Goal: Task Accomplishment & Management: Manage account settings

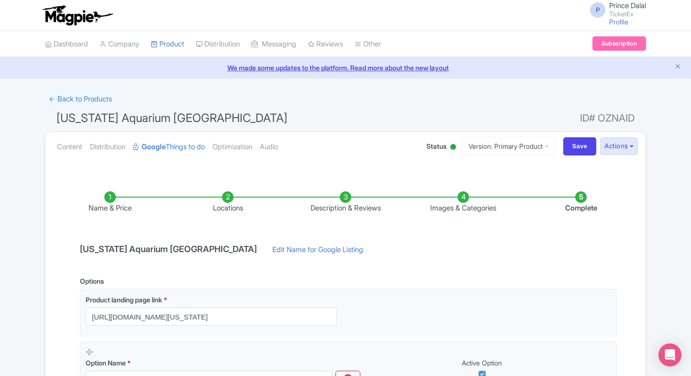
scroll to position [172, 0]
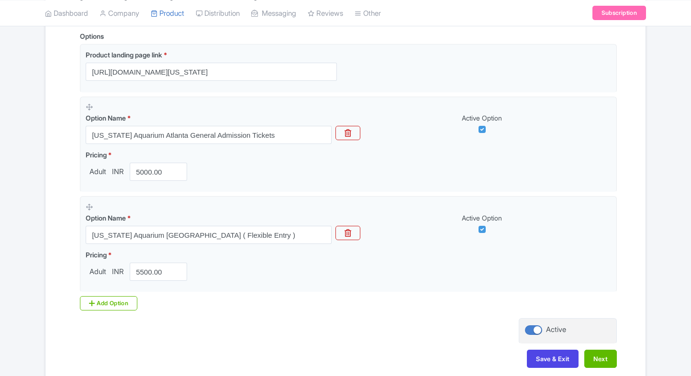
scroll to position [236, 0]
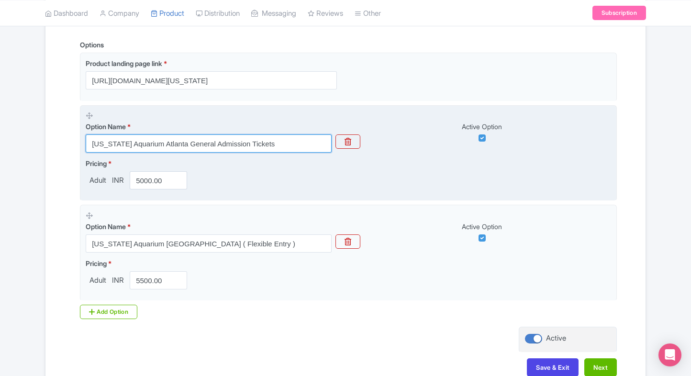
click at [271, 138] on input "Georgia Aquarium Atlanta General Admission Tickets" at bounding box center [209, 143] width 246 height 18
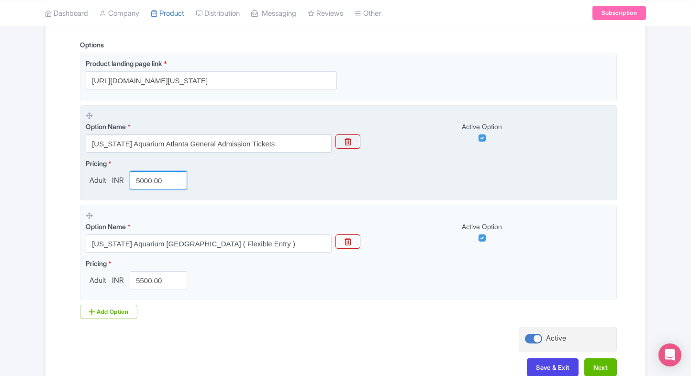
drag, startPoint x: 158, startPoint y: 192, endPoint x: 146, endPoint y: 188, distance: 13.2
click at [146, 188] on fieldset "Option Name * Georgia Aquarium Atlanta General Admission Tickets Active Option …" at bounding box center [348, 153] width 537 height 96
click at [146, 188] on input "5000.00" at bounding box center [158, 180] width 57 height 18
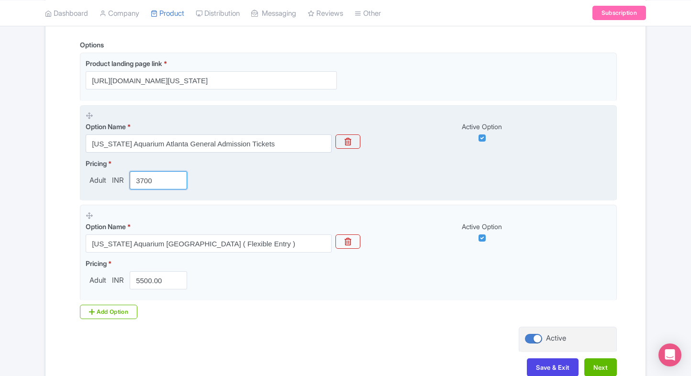
type input "3700"
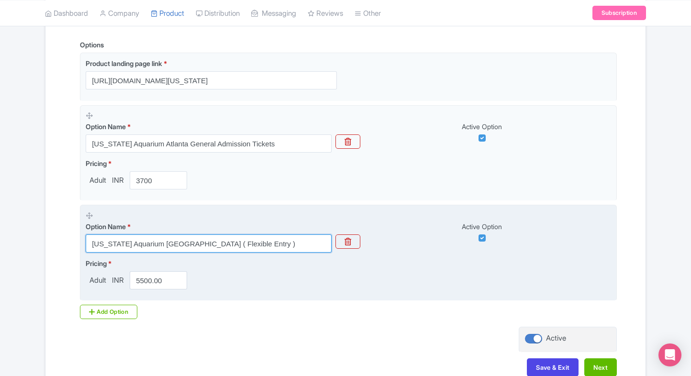
click at [145, 249] on input "Georgia Aquarium Atlanta ( Flexible Entry )" at bounding box center [209, 244] width 246 height 18
paste input "General Admissions with Centennial Olympic Park"
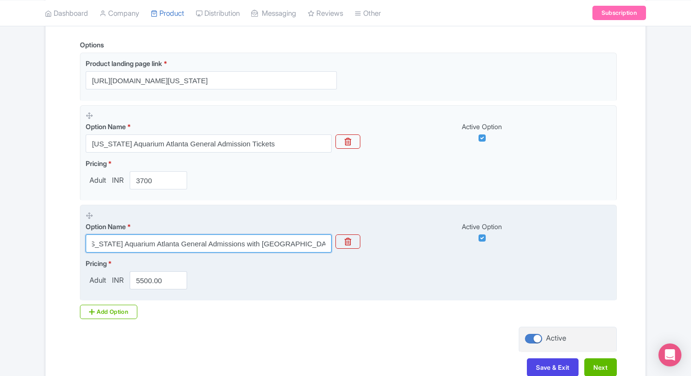
type input "Georgia Aquarium Atlanta General Admissions with Centennial Olympic Park"
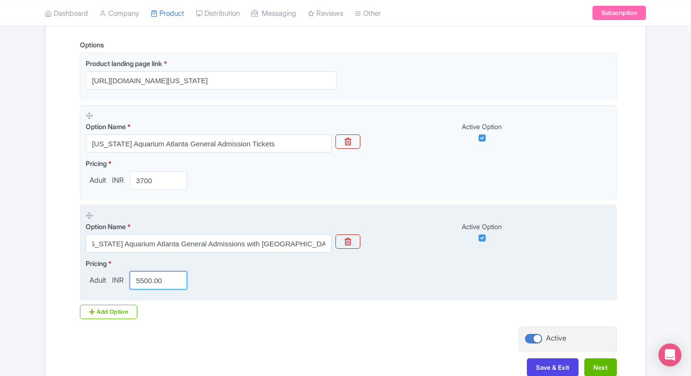
click at [148, 278] on input "5500.00" at bounding box center [158, 280] width 57 height 18
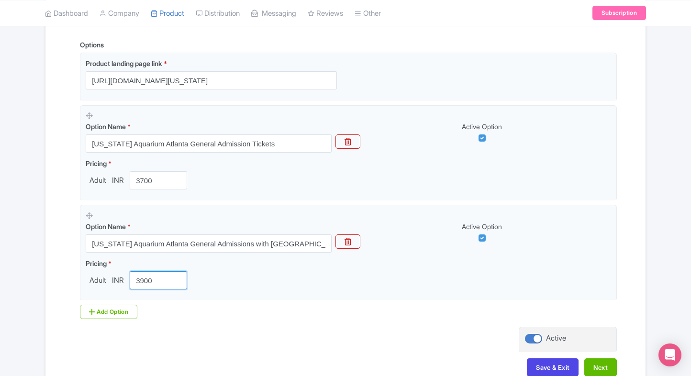
type input "3900"
click at [94, 320] on div "Options Product landing page link * https://www.ticketex.co/activity/424/georgi…" at bounding box center [345, 183] width 543 height 287
click at [107, 310] on div "Add Option" at bounding box center [108, 312] width 57 height 14
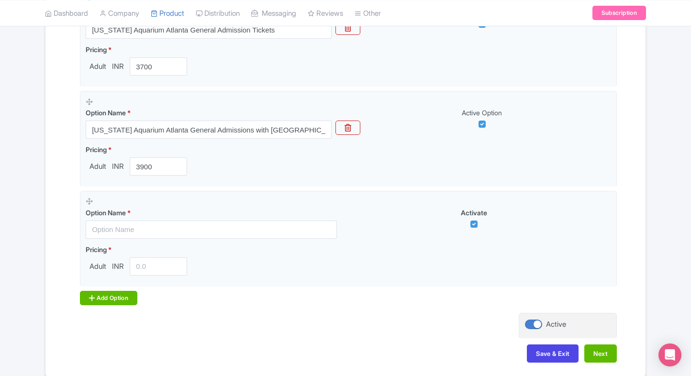
click at [118, 291] on div "Add Option" at bounding box center [108, 298] width 57 height 14
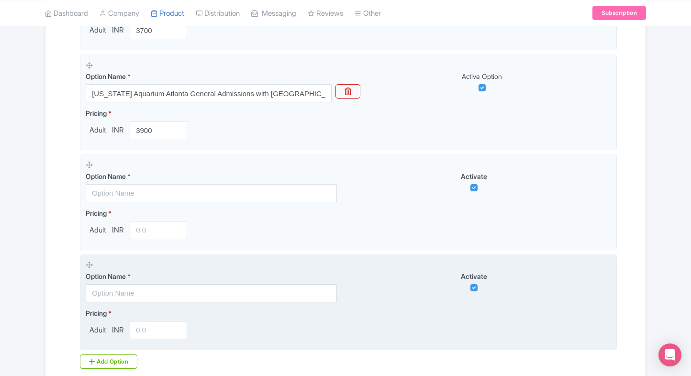
scroll to position [387, 0]
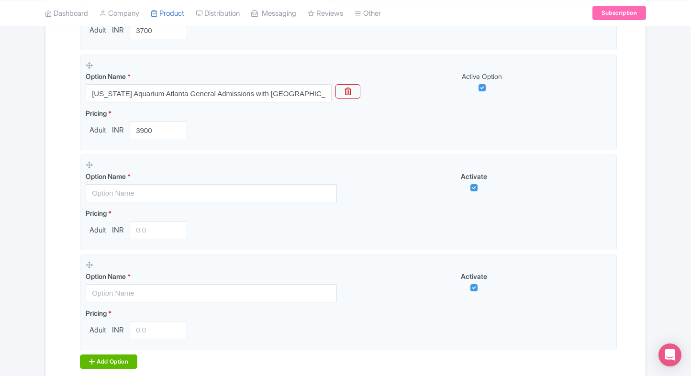
click at [98, 357] on div "Add Option" at bounding box center [108, 362] width 57 height 14
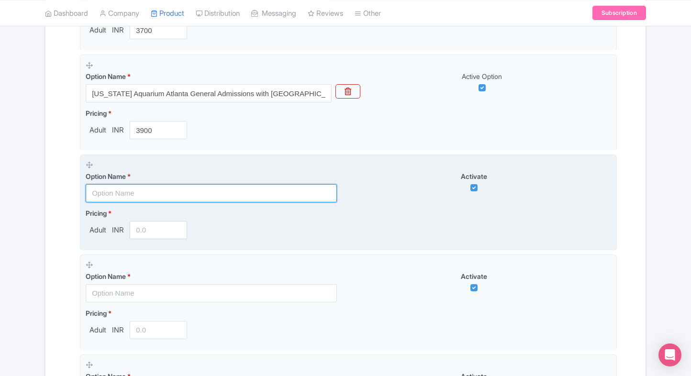
paste input "Georgia Aquarium Atlanta Admission with Georgia capitol museum"
type input "Georgia Aquarium Atlanta Admission with Georgia capitol museum"
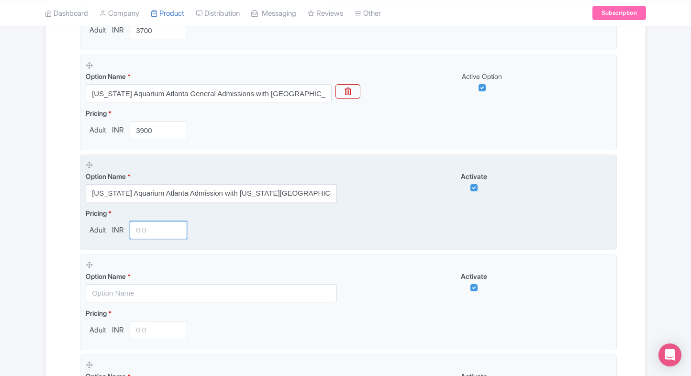
click at [148, 233] on input "number" at bounding box center [158, 230] width 57 height 18
type input "4000"
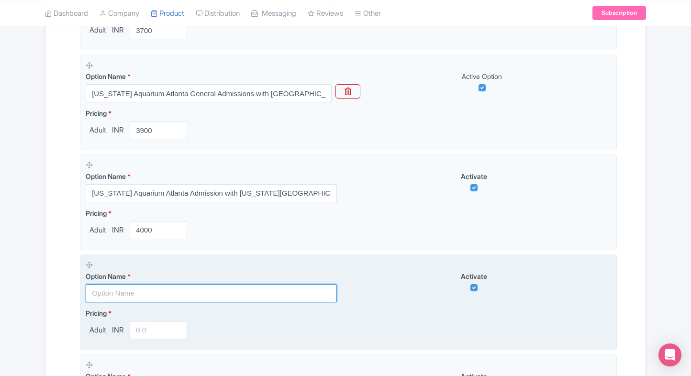
click at [124, 287] on input "text" at bounding box center [211, 293] width 251 height 18
paste input "Georgia Aquarium Atlanta Admission with fourth ward park"
type input "Georgia Aquarium Atlanta Admission with fourth ward park"
click at [141, 333] on input "number" at bounding box center [158, 330] width 57 height 18
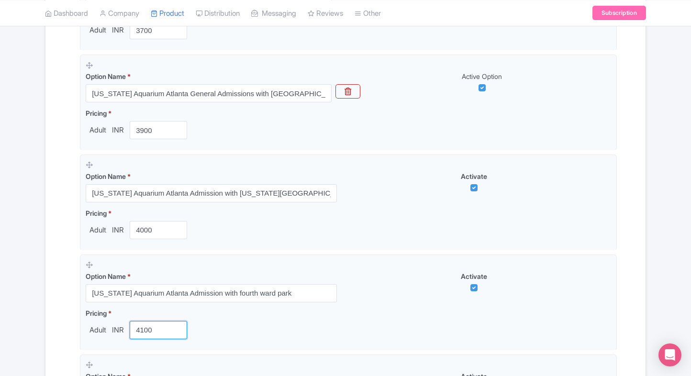
type input "4100"
click at [60, 323] on div "Name & Price Locations Description & Reviews Images & Categories Complete Georg…" at bounding box center [345, 161] width 589 height 750
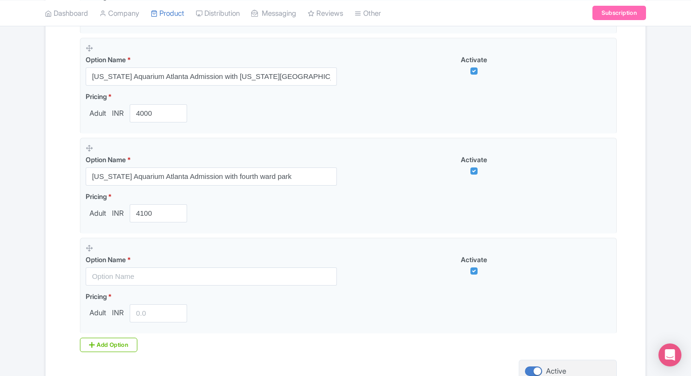
scroll to position [503, 0]
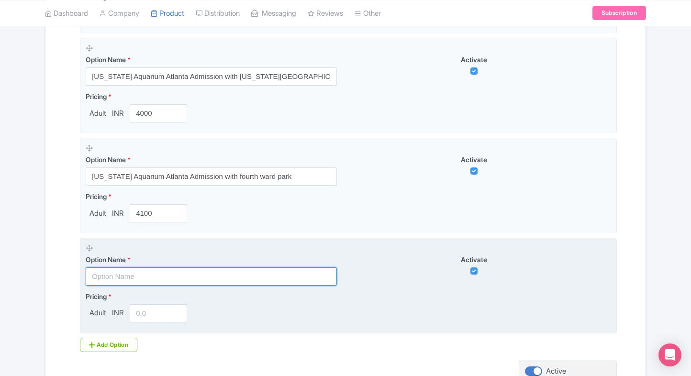
paste input "Georgia Aquarium Atlanta Admission + Piedmont Park"
click at [210, 272] on input "Georgia Aquarium Atlanta Admission + Piedmont Park" at bounding box center [211, 277] width 251 height 18
type input "Georgia Aquarium Atlanta Admission + Piedmont Park"
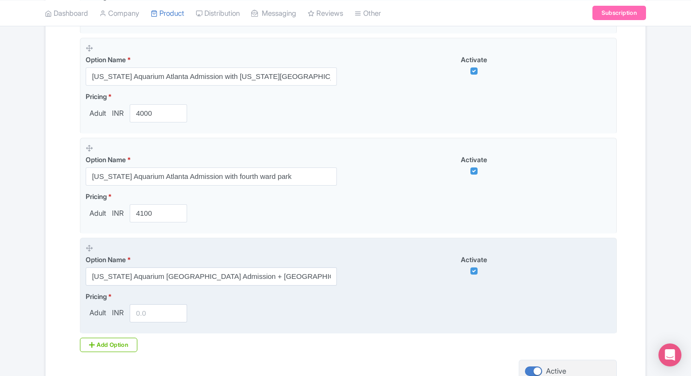
click at [150, 304] on input "number" at bounding box center [158, 313] width 57 height 18
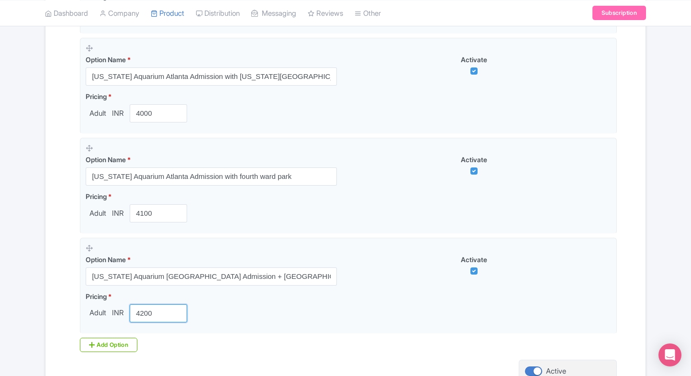
type input "4200"
click at [46, 289] on div "Name & Price Locations Description & Reviews Images & Categories Complete Georg…" at bounding box center [345, 44] width 600 height 750
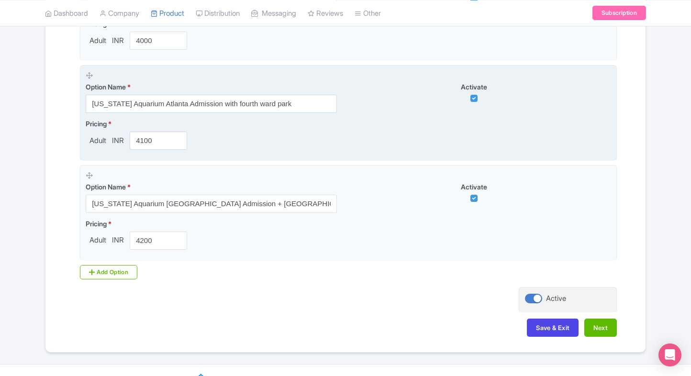
scroll to position [592, 0]
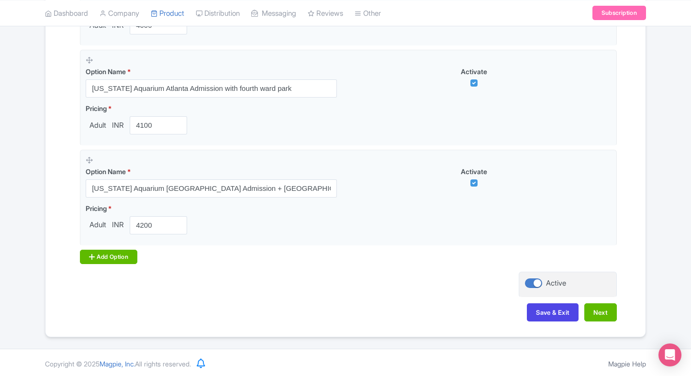
click at [103, 257] on div "Add Option" at bounding box center [108, 257] width 57 height 14
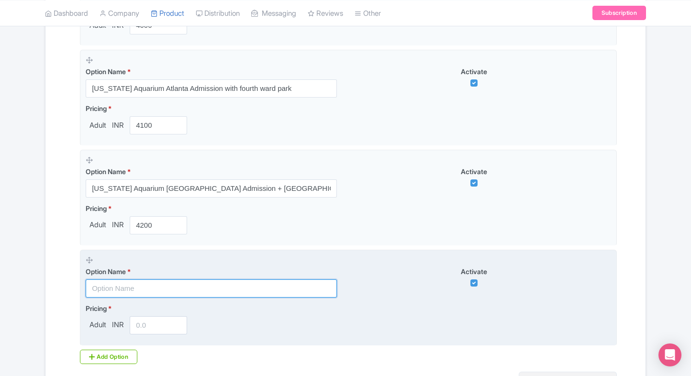
click at [104, 290] on input "text" at bounding box center [211, 288] width 251 height 18
paste input "Georgia Aquarium Timed admission(5:00 PM TO 7:00 PM)"
type input "Georgia Aquarium Timed admission(5:00 PM TO 7:00 PM)"
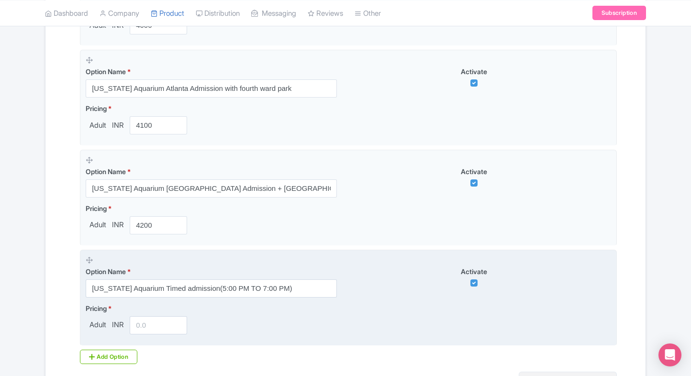
click at [146, 313] on div "Pricing * Adult INR" at bounding box center [138, 318] width 105 height 31
click at [145, 324] on input "number" at bounding box center [158, 325] width 57 height 18
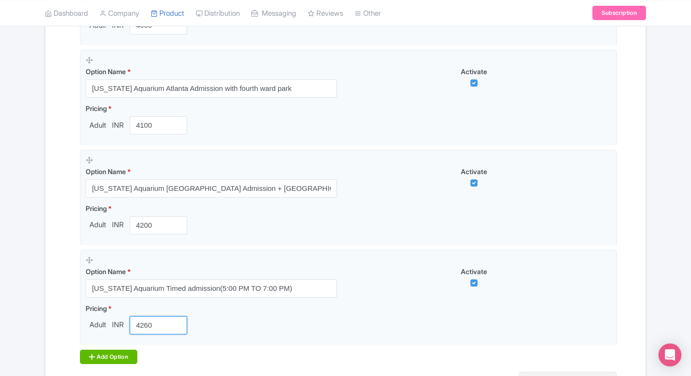
type input "4260"
click at [95, 352] on div "Add Option" at bounding box center [108, 357] width 57 height 14
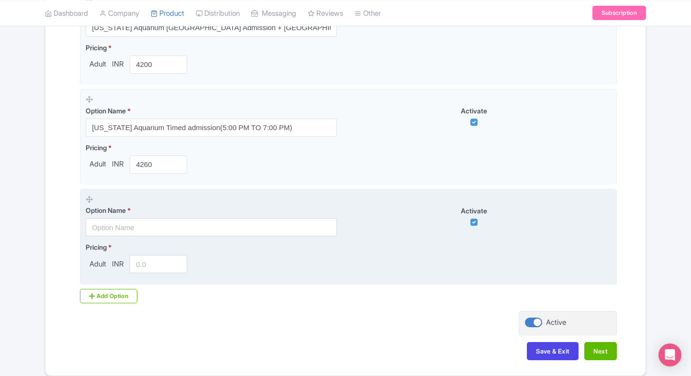
scroll to position [753, 0]
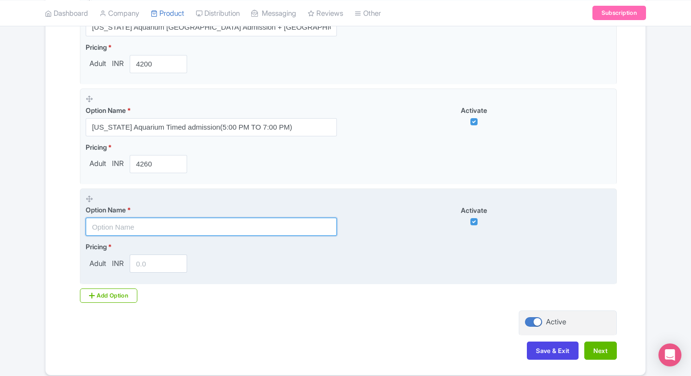
click at [140, 218] on input "text" at bounding box center [211, 227] width 251 height 18
paste input "Georgia Aquarium Afternoon admission(3:00 PM TO 5:00 PM)"
type input "Georgia Aquarium Afternoon admission(3:00 PM TO 5:00 PM)"
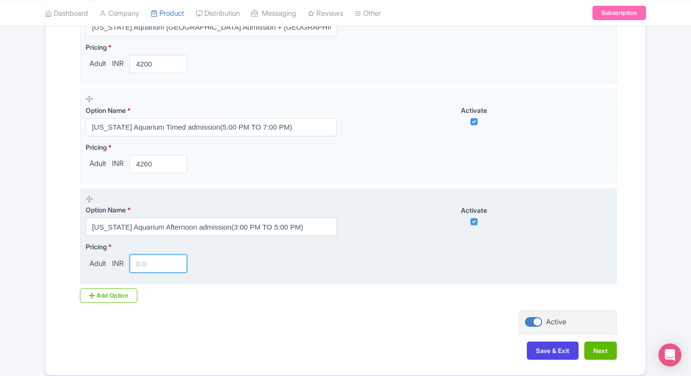
click at [142, 259] on input "number" at bounding box center [158, 264] width 57 height 18
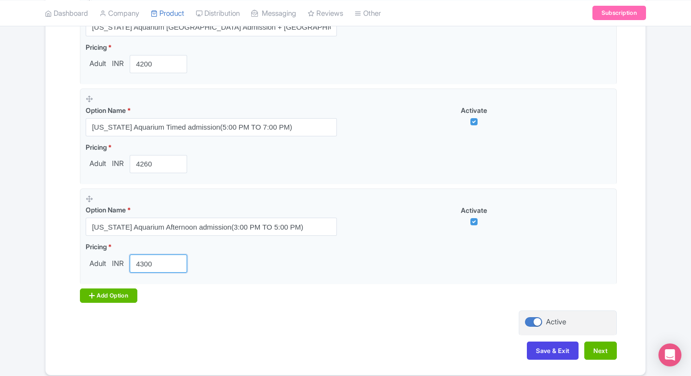
type input "4300"
click at [106, 291] on div "Add Option" at bounding box center [108, 296] width 57 height 14
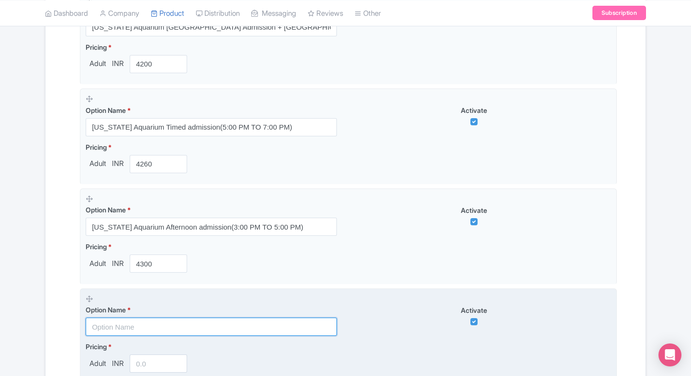
paste input "Fast Track Access Ticket Georgia Aquarium"
click at [132, 322] on input "text" at bounding box center [211, 327] width 251 height 18
type input "Fast Track Access Ticket Georgia Aquarium"
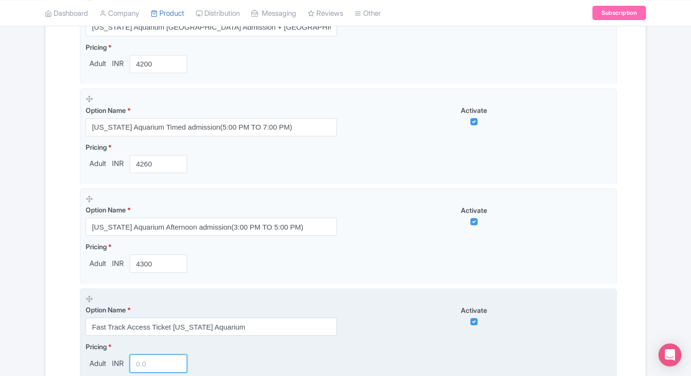
click at [140, 362] on input "number" at bounding box center [158, 364] width 57 height 18
type input "3"
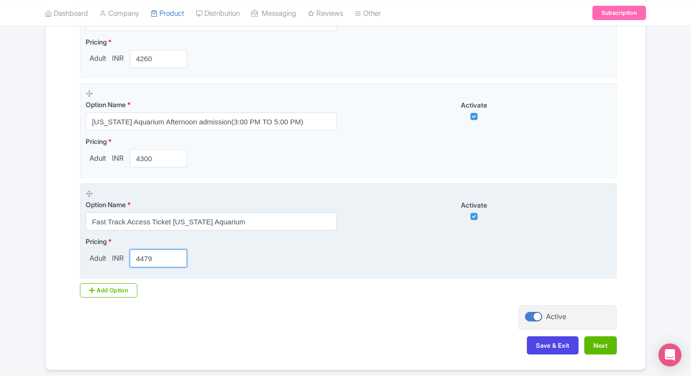
scroll to position [860, 0]
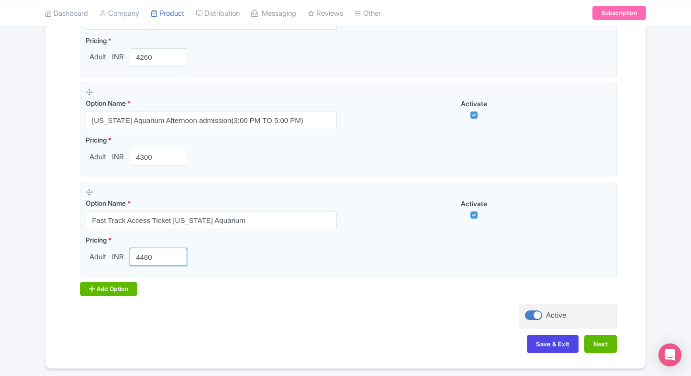
type input "4480"
click at [116, 290] on div "Add Option" at bounding box center [108, 289] width 57 height 14
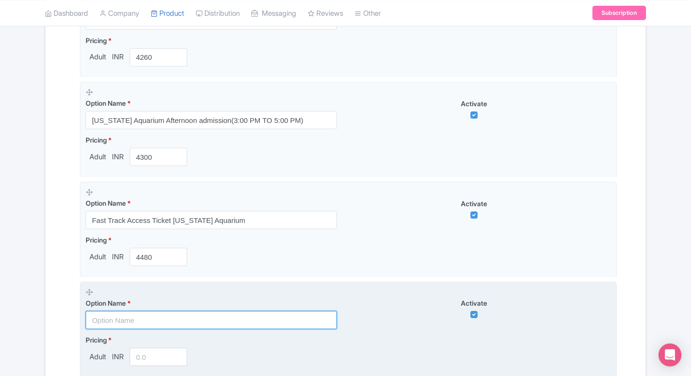
click at [116, 311] on input "text" at bounding box center [211, 320] width 251 height 18
paste input "Georgia Aquarium Atlanta ( Flexible Entry )"
type input "Georgia Aquarium Atlanta ( Flexible Entry )"
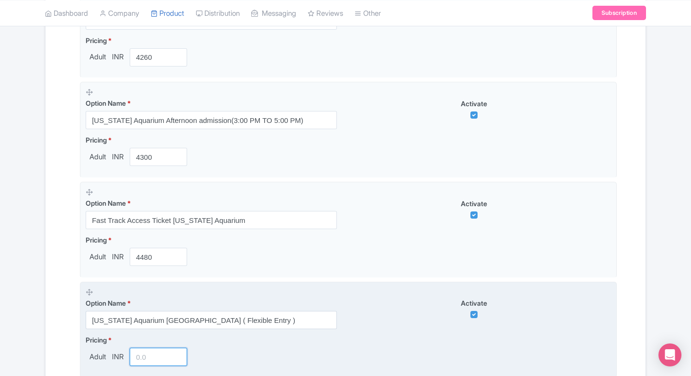
click at [134, 357] on input "number" at bounding box center [158, 357] width 57 height 18
type input "4500"
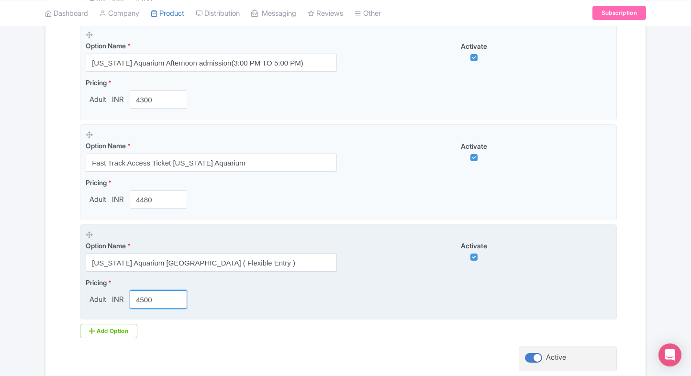
scroll to position [917, 0]
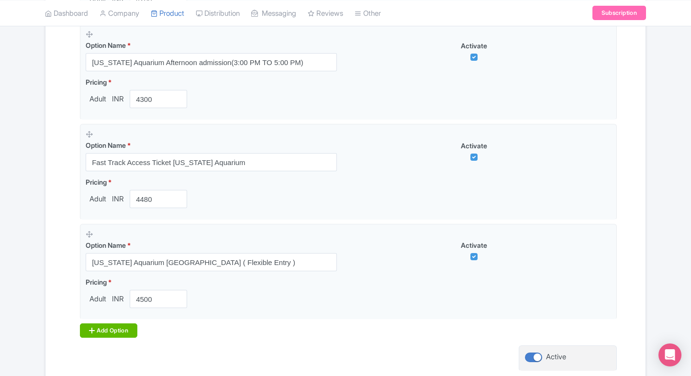
click at [104, 328] on div "Add Option" at bounding box center [108, 331] width 57 height 14
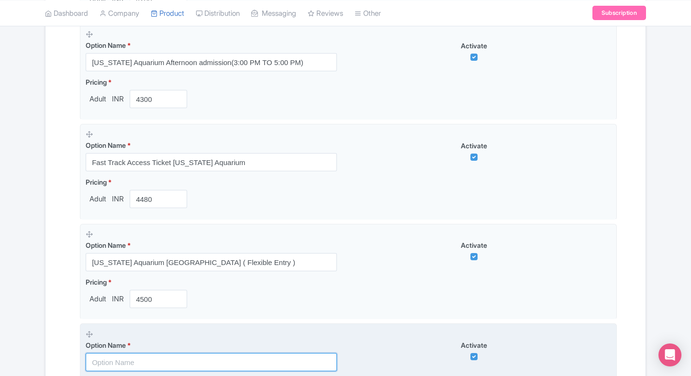
click at [103, 357] on input "text" at bounding box center [211, 362] width 251 height 18
paste input "Atlanta Explorer Pass"
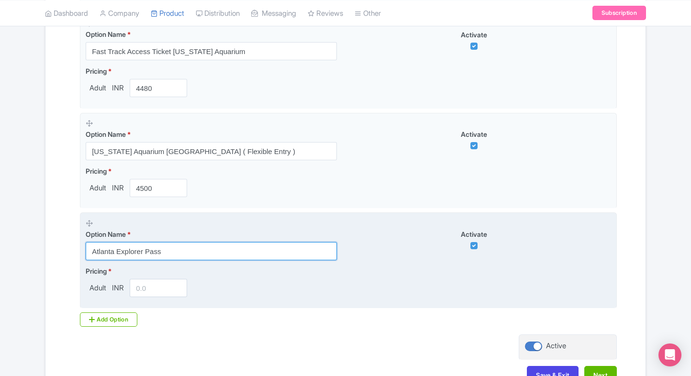
scroll to position [1031, 0]
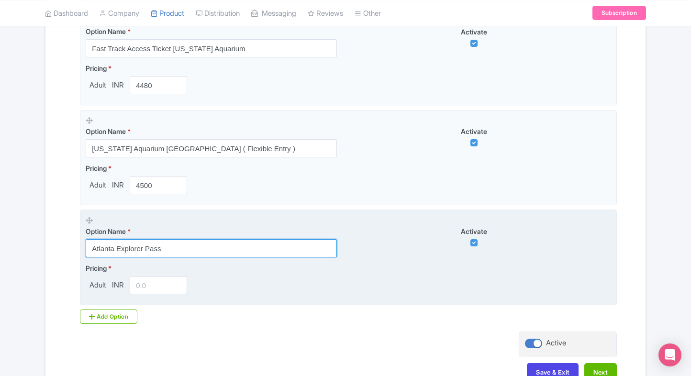
type input "Atlanta Explorer Pass"
click at [156, 283] on input "number" at bounding box center [158, 285] width 57 height 18
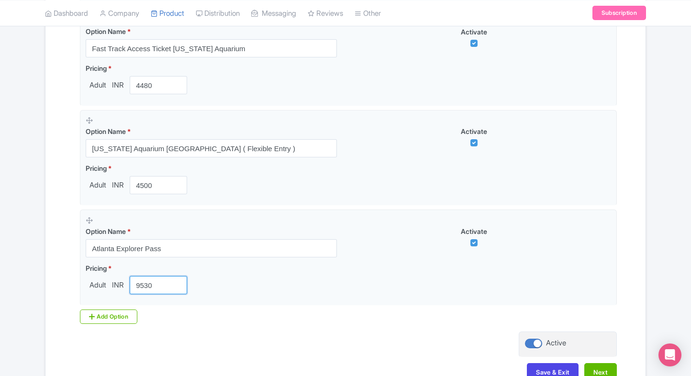
type input "9530"
click at [599, 367] on button "Next" at bounding box center [600, 372] width 33 height 18
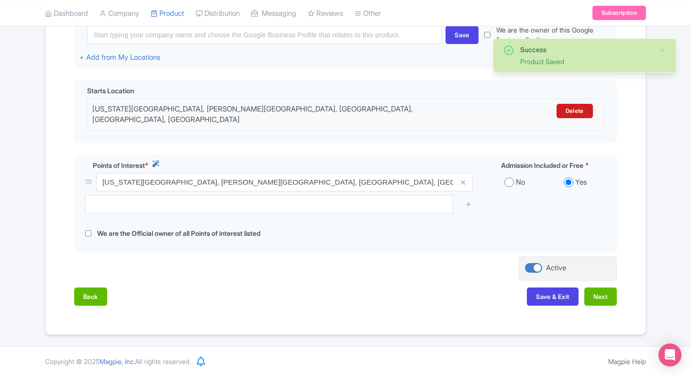
scroll to position [247, 0]
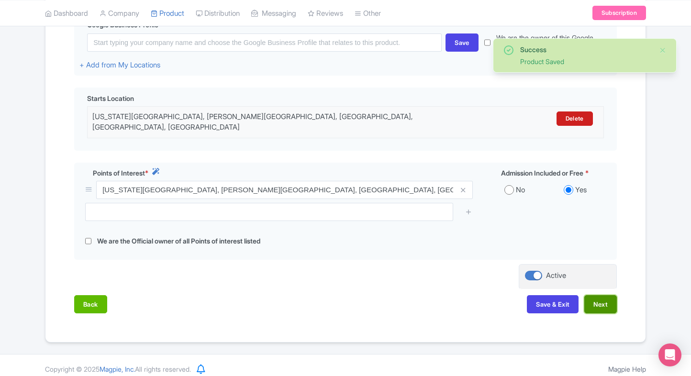
click at [610, 295] on button "Next" at bounding box center [600, 304] width 33 height 18
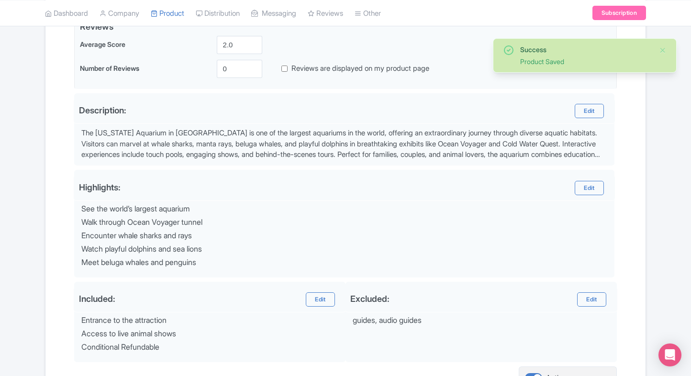
scroll to position [341, 0]
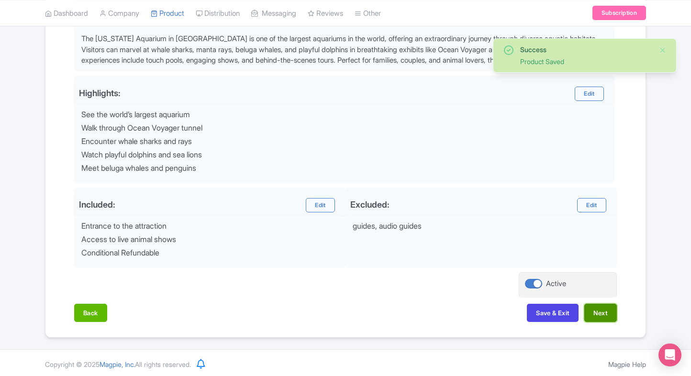
click at [604, 310] on button "Next" at bounding box center [600, 313] width 33 height 18
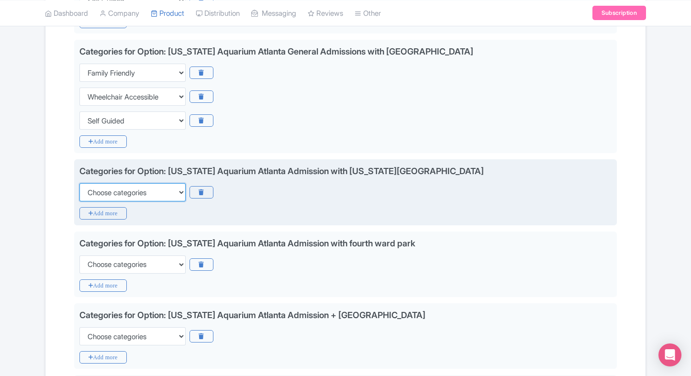
click at [135, 185] on select "Choose categories Adults Only Animals Audio Guide Beaches Bike Tours Boat Tours…" at bounding box center [132, 192] width 106 height 18
select select "family-friendly"
click at [79, 183] on select "Choose categories Adults Only Animals Audio Guide Beaches Bike Tours Boat Tours…" at bounding box center [132, 192] width 106 height 18
click at [106, 205] on div "Categories for Option: Georgia Aquarium Atlanta Admission with Georgia capitol …" at bounding box center [345, 192] width 543 height 66
click at [98, 212] on icon "Add more" at bounding box center [102, 213] width 47 height 12
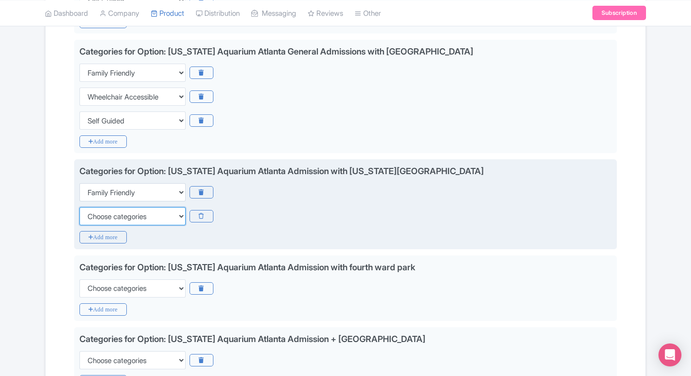
click at [98, 212] on select "Choose categories Adults Only Animals Audio Guide Beaches Bike Tours Boat Tours…" at bounding box center [132, 216] width 106 height 18
select select "self-guided"
click at [79, 207] on select "Choose categories Adults Only Animals Audio Guide Beaches Bike Tours Boat Tours…" at bounding box center [132, 216] width 106 height 18
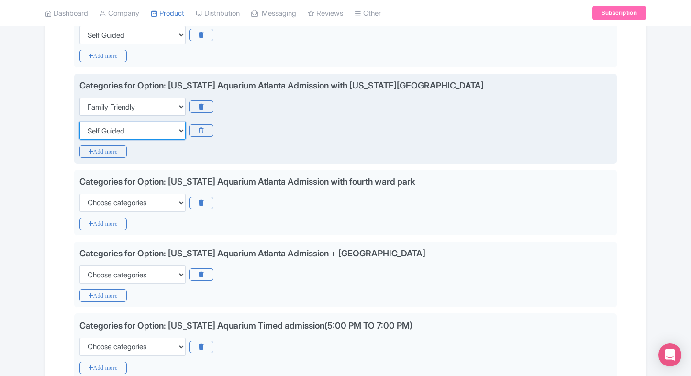
scroll to position [428, 0]
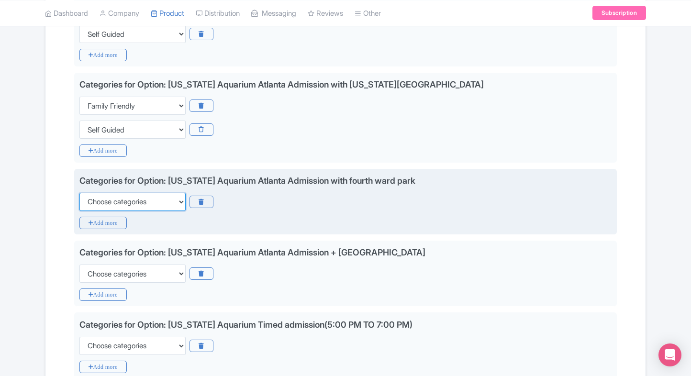
click at [117, 201] on select "Choose categories Adults Only Animals Audio Guide Beaches Bike Tours Boat Tours…" at bounding box center [132, 202] width 106 height 18
select select "family-friendly"
click at [79, 193] on select "Choose categories Adults Only Animals Audio Guide Beaches Bike Tours Boat Tours…" at bounding box center [132, 202] width 106 height 18
drag, startPoint x: 85, startPoint y: 229, endPoint x: 96, endPoint y: 224, distance: 11.8
click at [96, 224] on div "Categories for Option: Georgia Aquarium Atlanta Admission with fourth ward park…" at bounding box center [345, 202] width 543 height 66
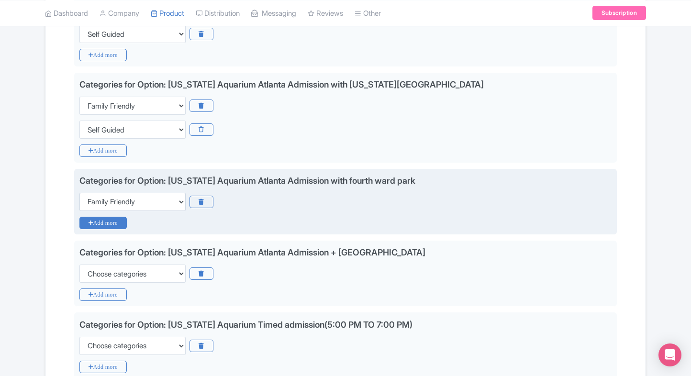
click at [96, 224] on icon "Add more" at bounding box center [102, 223] width 47 height 12
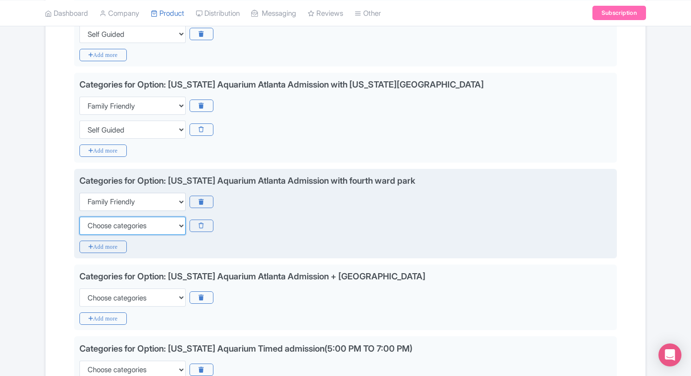
click at [96, 224] on select "Choose categories Adults Only Animals Audio Guide Beaches Bike Tours Boat Tours…" at bounding box center [132, 226] width 106 height 18
select select "self-guided"
click at [79, 217] on select "Choose categories Adults Only Animals Audio Guide Beaches Bike Tours Boat Tours…" at bounding box center [132, 226] width 106 height 18
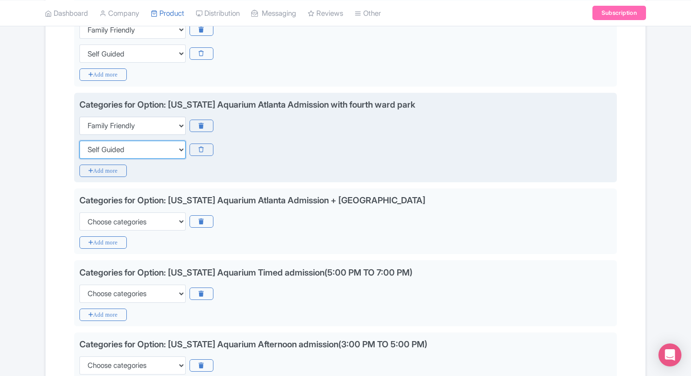
scroll to position [504, 0]
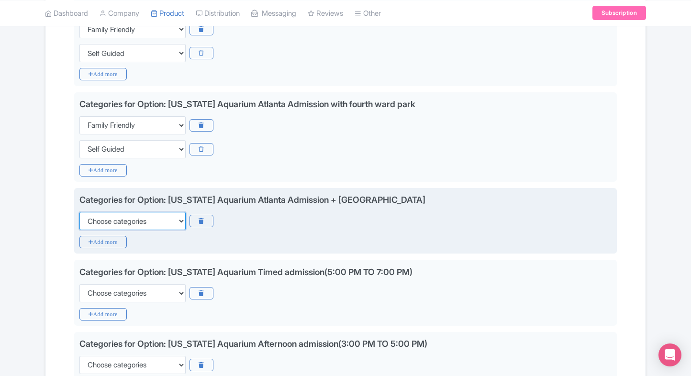
click at [99, 224] on select "Choose categories Adults Only Animals Audio Guide Beaches Bike Tours Boat Tours…" at bounding box center [132, 221] width 106 height 18
select select "family-friendly"
click at [79, 212] on select "Choose categories Adults Only Animals Audio Guide Beaches Bike Tours Boat Tours…" at bounding box center [132, 221] width 106 height 18
click at [94, 237] on icon "Add more" at bounding box center [102, 242] width 47 height 12
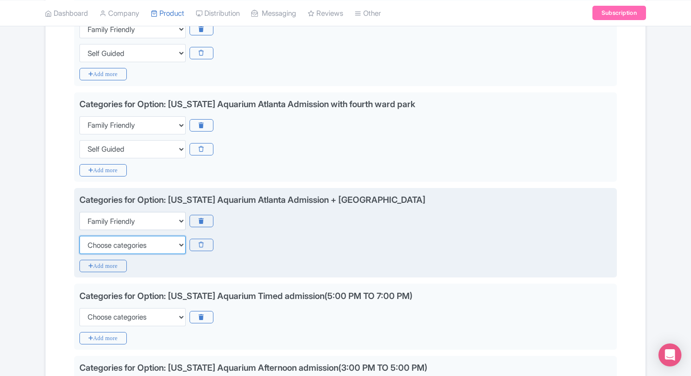
click at [94, 237] on select "Choose categories Adults Only Animals Audio Guide Beaches Bike Tours Boat Tours…" at bounding box center [132, 245] width 106 height 18
select select "self-guided"
click at [79, 236] on select "Choose categories Adults Only Animals Audio Guide Beaches Bike Tours Boat Tours…" at bounding box center [132, 245] width 106 height 18
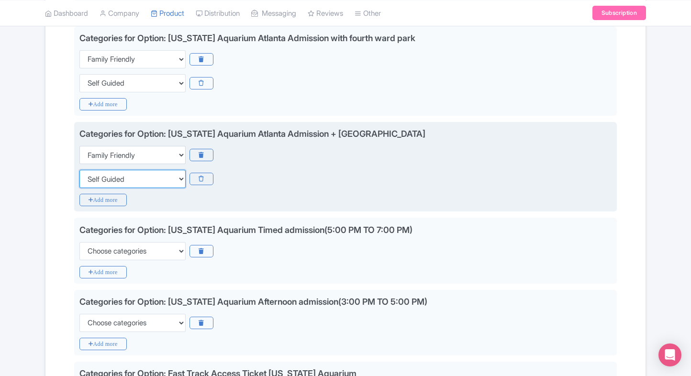
scroll to position [575, 0]
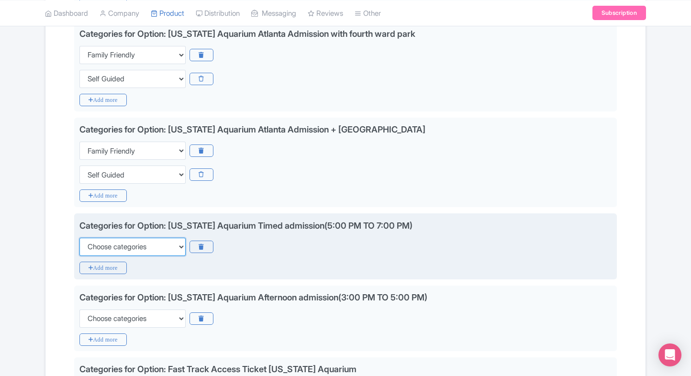
click at [94, 238] on select "Choose categories Adults Only Animals Audio Guide Beaches Bike Tours Boat Tours…" at bounding box center [132, 247] width 106 height 18
select select "family-friendly"
click at [79, 238] on select "Choose categories Adults Only Animals Audio Guide Beaches Bike Tours Boat Tours…" at bounding box center [132, 247] width 106 height 18
click at [94, 262] on icon "Add more" at bounding box center [102, 268] width 47 height 12
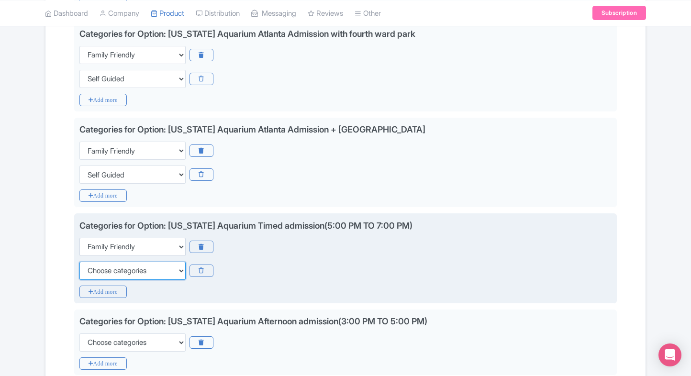
click at [94, 262] on select "Choose categories Adults Only Animals Audio Guide Beaches Bike Tours Boat Tours…" at bounding box center [132, 271] width 106 height 18
select select "self-guided"
click at [79, 262] on select "Choose categories Adults Only Animals Audio Guide Beaches Bike Tours Boat Tours…" at bounding box center [132, 271] width 106 height 18
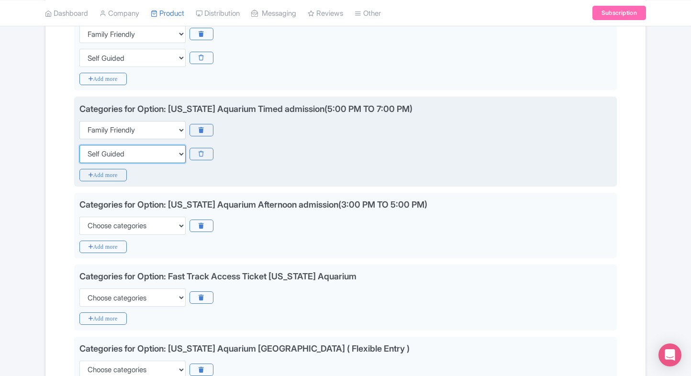
scroll to position [694, 0]
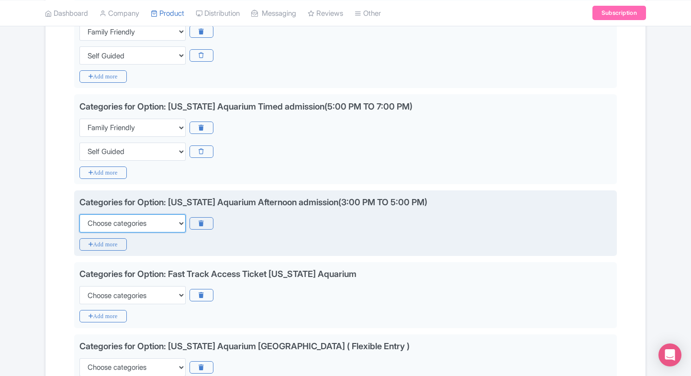
click at [140, 214] on select "Choose categories Adults Only Animals Audio Guide Beaches Bike Tours Boat Tours…" at bounding box center [132, 223] width 106 height 18
select select "family-friendly"
click at [79, 214] on select "Choose categories Adults Only Animals Audio Guide Beaches Bike Tours Boat Tours…" at bounding box center [132, 223] width 106 height 18
click at [103, 238] on icon "Add more" at bounding box center [102, 244] width 47 height 12
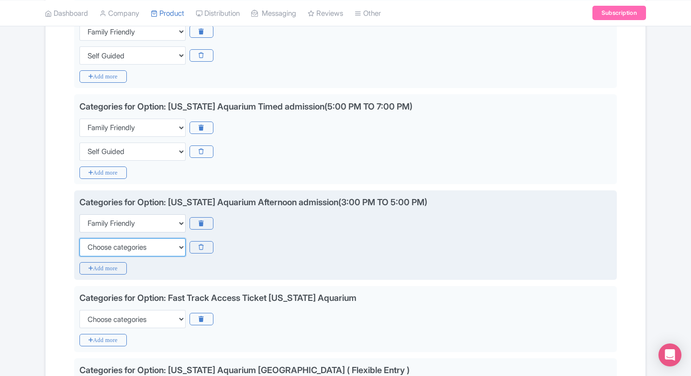
click at [103, 238] on select "Choose categories Adults Only Animals Audio Guide Beaches Bike Tours Boat Tours…" at bounding box center [132, 247] width 106 height 18
select select "self-guided"
click at [79, 238] on select "Choose categories Adults Only Animals Audio Guide Beaches Bike Tours Boat Tours…" at bounding box center [132, 247] width 106 height 18
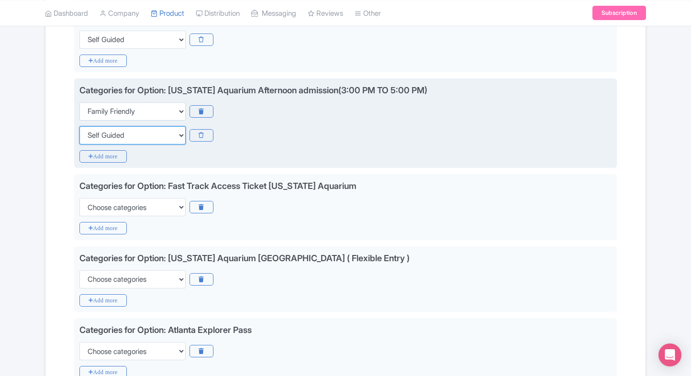
scroll to position [807, 0]
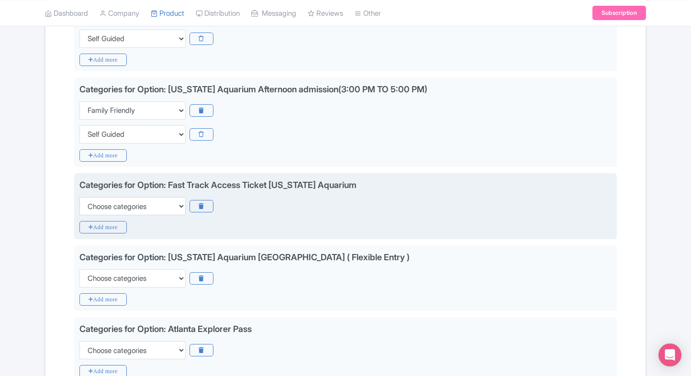
click at [134, 194] on div "Categories for Option: Fast Track Access Ticket Georgia Aquarium Choose categor…" at bounding box center [345, 197] width 532 height 37
click at [116, 204] on select "Choose categories Adults Only Animals Audio Guide Beaches Bike Tours Boat Tours…" at bounding box center [132, 206] width 106 height 18
select select "family-friendly"
click at [79, 197] on select "Choose categories Adults Only Animals Audio Guide Beaches Bike Tours Boat Tours…" at bounding box center [132, 206] width 106 height 18
click at [96, 223] on icon "Add more" at bounding box center [102, 227] width 47 height 12
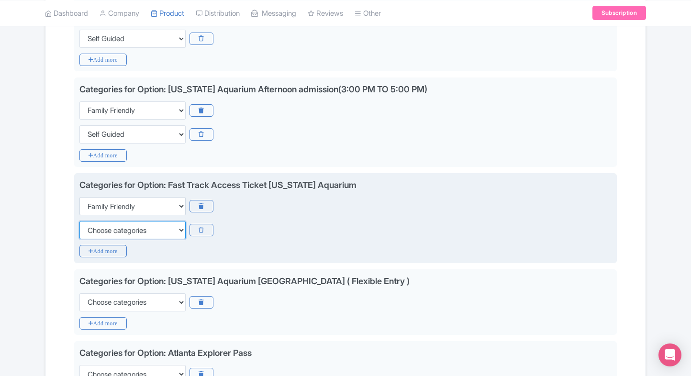
click at [96, 223] on select "Choose categories Adults Only Animals Audio Guide Beaches Bike Tours Boat Tours…" at bounding box center [132, 230] width 106 height 18
select select "self-guided"
click at [79, 221] on select "Choose categories Adults Only Animals Audio Guide Beaches Bike Tours Boat Tours…" at bounding box center [132, 230] width 106 height 18
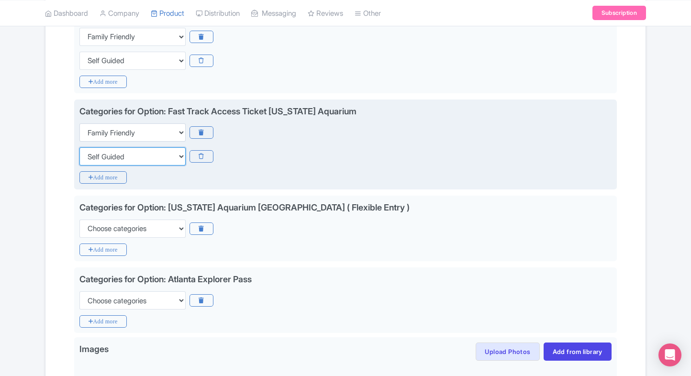
scroll to position [883, 0]
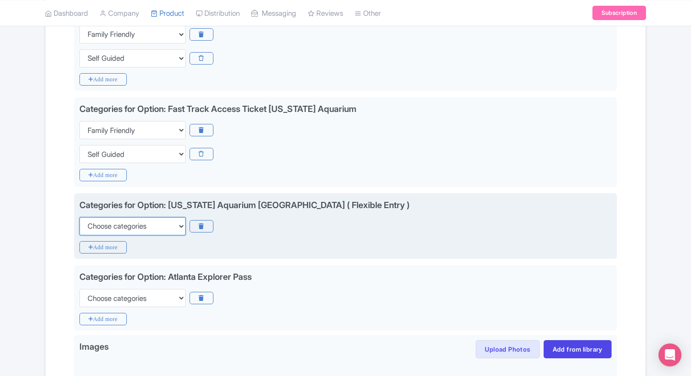
click at [96, 223] on select "Choose categories Adults Only Animals Audio Guide Beaches Bike Tours Boat Tours…" at bounding box center [132, 226] width 106 height 18
select select "family-friendly"
click at [79, 217] on select "Choose categories Adults Only Animals Audio Guide Beaches Bike Tours Boat Tours…" at bounding box center [132, 226] width 106 height 18
click at [92, 241] on icon "Add more" at bounding box center [102, 247] width 47 height 12
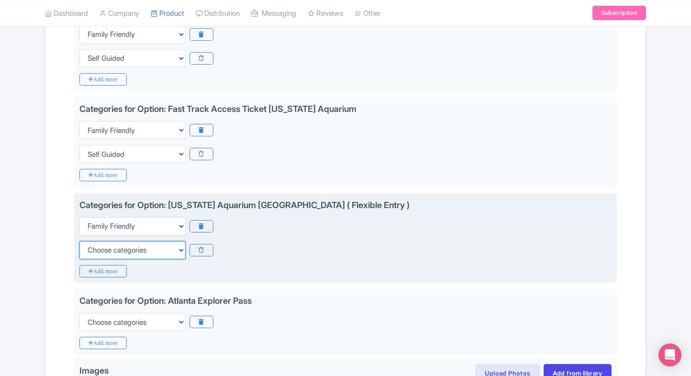
click at [92, 241] on select "Choose categories Adults Only Animals Audio Guide Beaches Bike Tours Boat Tours…" at bounding box center [132, 250] width 106 height 18
select select "self-guided"
click at [79, 241] on select "Choose categories Adults Only Animals Audio Guide Beaches Bike Tours Boat Tours…" at bounding box center [132, 250] width 106 height 18
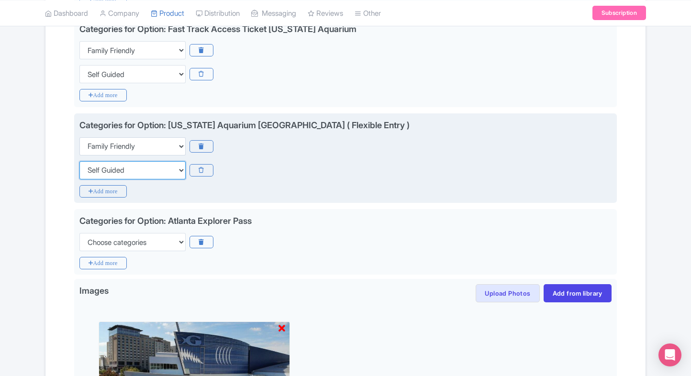
scroll to position [965, 0]
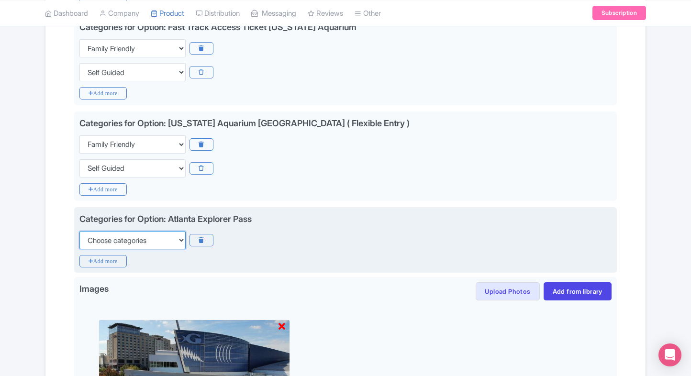
click at [100, 239] on select "Choose categories Adults Only Animals Audio Guide Beaches Bike Tours Boat Tours…" at bounding box center [132, 240] width 106 height 18
select select "family-friendly"
click at [79, 231] on select "Choose categories Adults Only Animals Audio Guide Beaches Bike Tours Boat Tours…" at bounding box center [132, 240] width 106 height 18
click at [94, 255] on icon "Add more" at bounding box center [102, 261] width 47 height 12
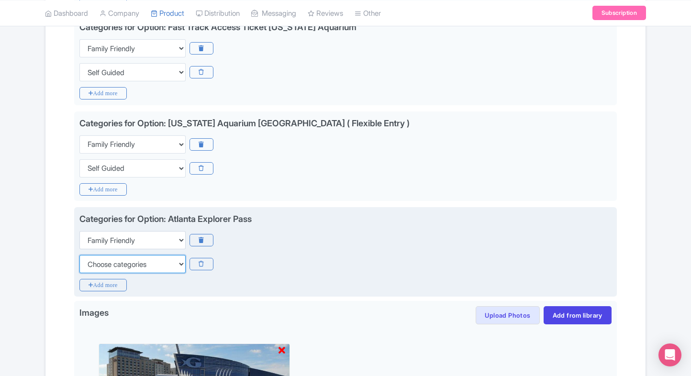
click at [94, 255] on select "Choose categories Adults Only Animals Audio Guide Beaches Bike Tours Boat Tours…" at bounding box center [132, 264] width 106 height 18
select select "self-guided"
click at [79, 255] on select "Choose categories Adults Only Animals Audio Guide Beaches Bike Tours Boat Tours…" at bounding box center [132, 264] width 106 height 18
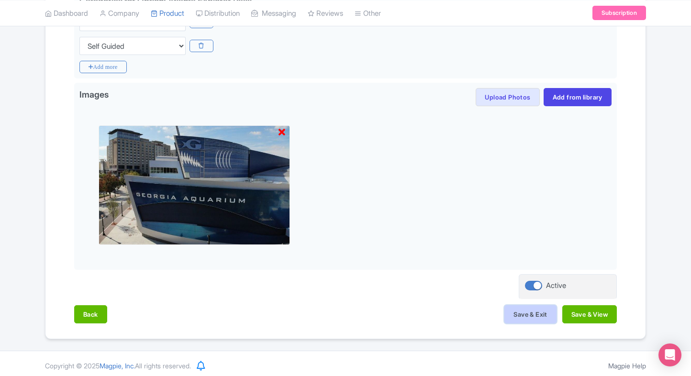
click at [521, 305] on button "Save & Exit" at bounding box center [530, 314] width 52 height 18
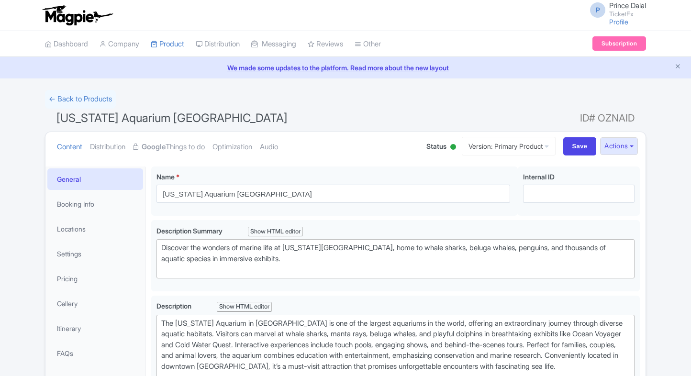
click at [68, 267] on li "Pricing" at bounding box center [95, 278] width 100 height 25
click at [59, 278] on link "Pricing" at bounding box center [95, 279] width 96 height 22
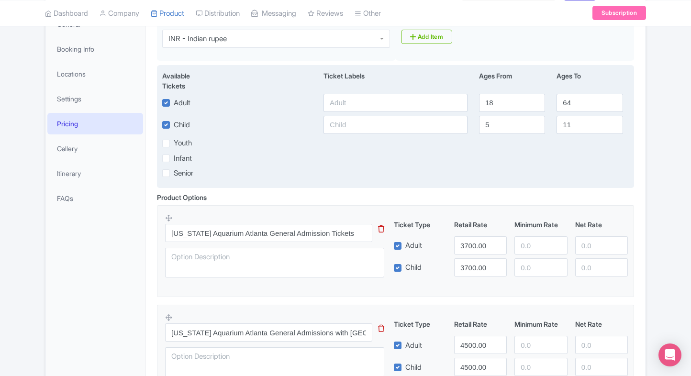
scroll to position [155, 0]
click at [339, 100] on input "text" at bounding box center [396, 103] width 144 height 18
type input "3700"
paste input "3700"
click at [364, 126] on input "text" at bounding box center [396, 125] width 144 height 18
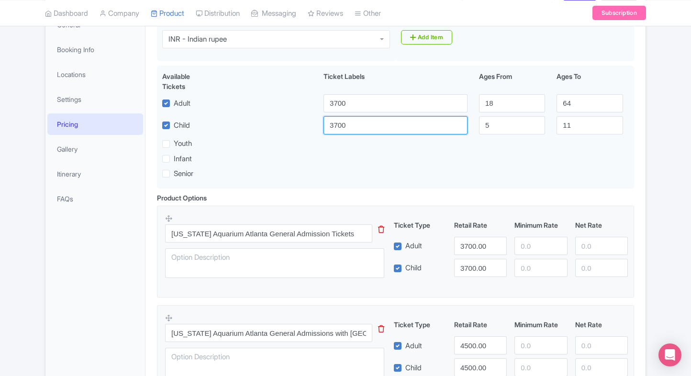
type input "3700"
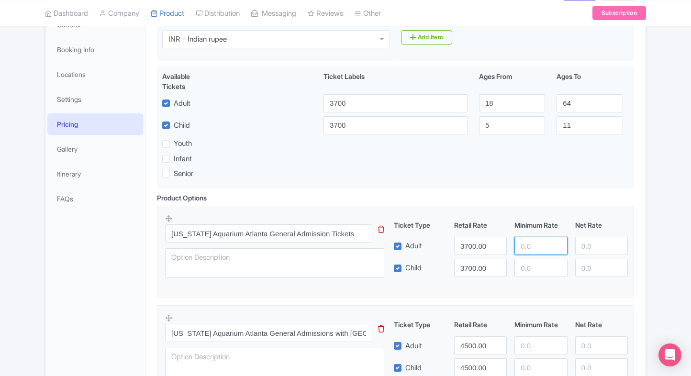
paste input "3700"
click at [527, 240] on input "3700" at bounding box center [540, 246] width 53 height 18
type input "3700"
paste input "3700"
click at [530, 260] on input "3700" at bounding box center [540, 268] width 53 height 18
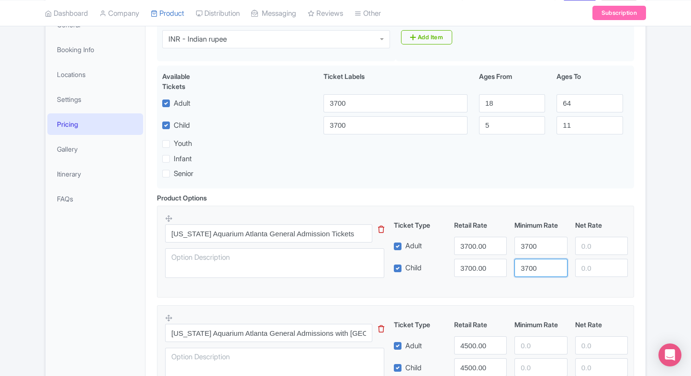
type input "3700"
paste input "3700"
click at [585, 243] on input "3700" at bounding box center [601, 246] width 53 height 18
type input "3700"
paste input "3700"
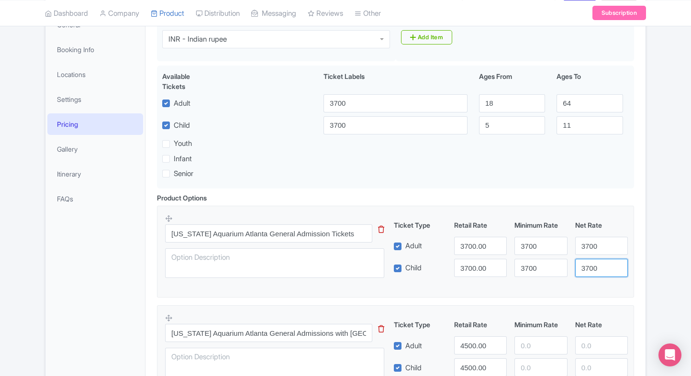
click at [588, 263] on input "3700" at bounding box center [601, 268] width 53 height 18
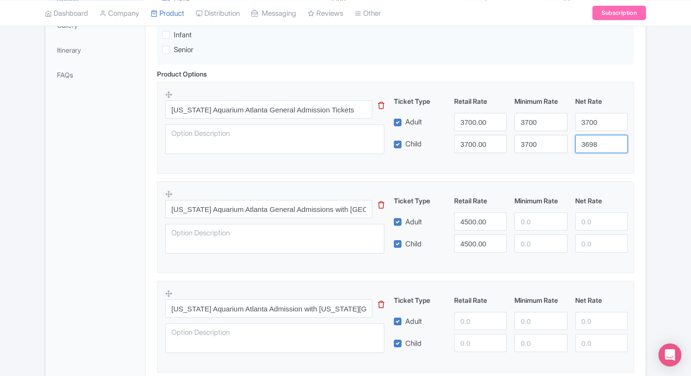
scroll to position [281, 0]
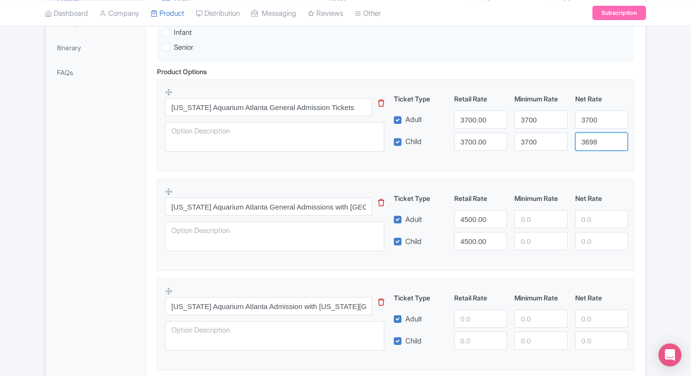
type input "3698"
click at [632, 213] on fieldset "Georgia Aquarium Atlanta General Admissions with Centennial Olympic Park This t…" at bounding box center [395, 225] width 477 height 92
click at [469, 223] on input "4500.00" at bounding box center [480, 219] width 53 height 18
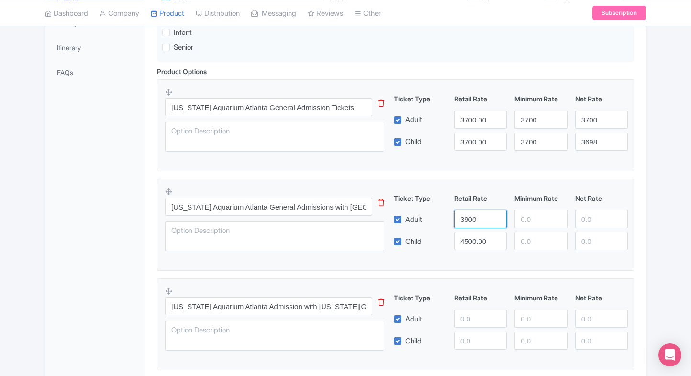
type input "3900"
click at [467, 242] on input "4500.00" at bounding box center [480, 241] width 53 height 18
paste input "39"
click at [467, 242] on input "3900" at bounding box center [480, 241] width 53 height 18
type input "3900"
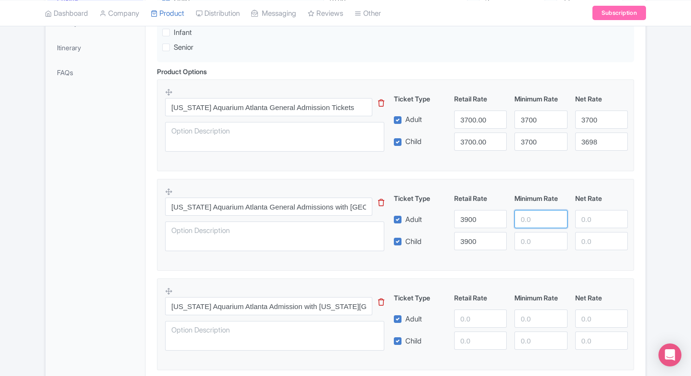
paste input "3900"
click at [534, 213] on input "3900" at bounding box center [540, 219] width 53 height 18
type input "3900"
click at [530, 230] on div "Ticket Type Retail Rate Minimum Rate Net Rate Adult 3900 3900 Child 3900 This t…" at bounding box center [511, 221] width 231 height 57
paste input "3900"
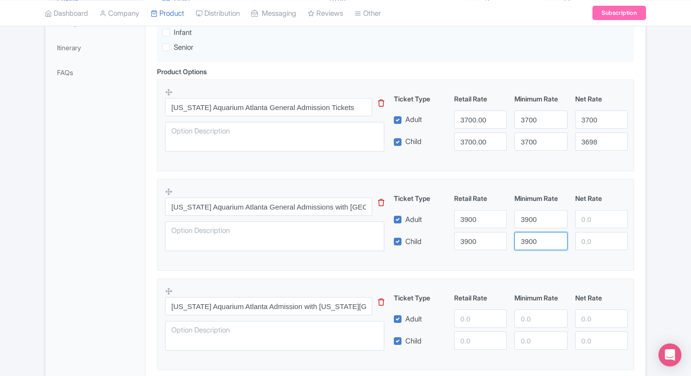
click at [529, 236] on input "3900" at bounding box center [540, 241] width 53 height 18
type input "3900"
drag, startPoint x: 571, startPoint y: 219, endPoint x: 588, endPoint y: 217, distance: 17.3
click at [588, 217] on div at bounding box center [601, 219] width 60 height 18
click at [588, 217] on input "number" at bounding box center [601, 219] width 53 height 18
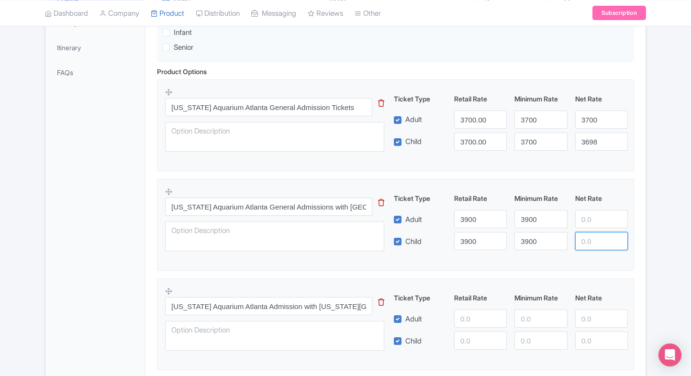
click at [588, 247] on input "number" at bounding box center [601, 241] width 53 height 18
paste input "3900"
type input "3900"
paste input "3900"
click at [594, 219] on input "3900" at bounding box center [601, 219] width 53 height 18
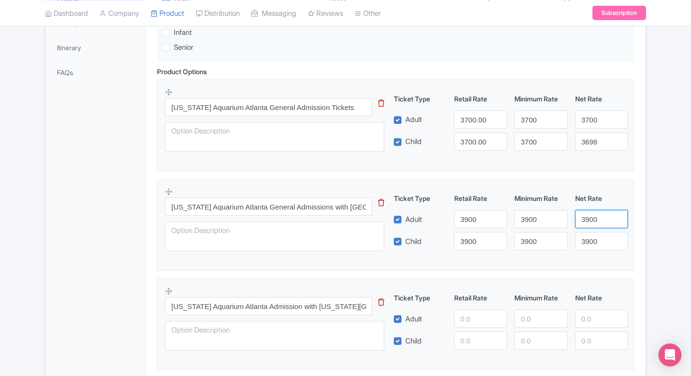
type input "3900"
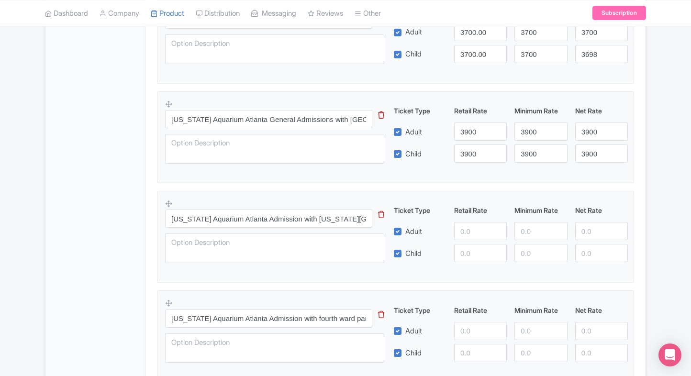
scroll to position [385, 0]
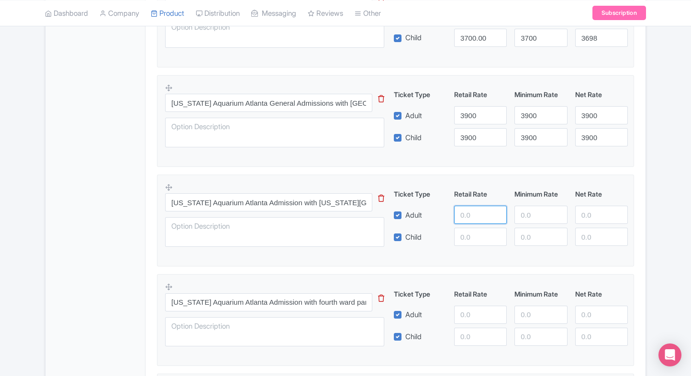
click at [466, 219] on input "number" at bounding box center [480, 215] width 53 height 18
type input "4000"
paste input "4000"
click at [466, 229] on input "4000" at bounding box center [480, 237] width 53 height 18
type input "4000"
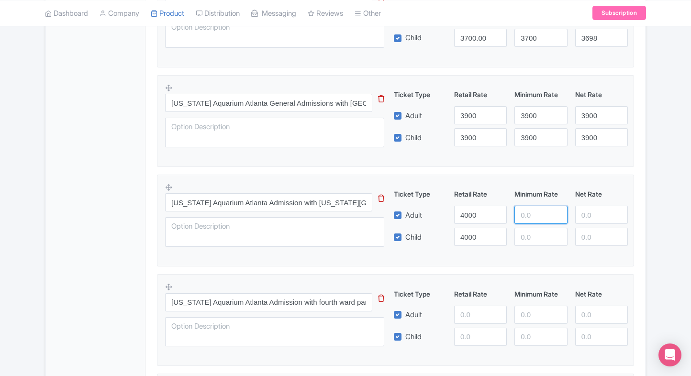
paste input "4000"
click at [533, 211] on input "4000" at bounding box center [540, 215] width 53 height 18
type input "4000"
paste input "4000"
click at [532, 229] on input "4000" at bounding box center [540, 237] width 53 height 18
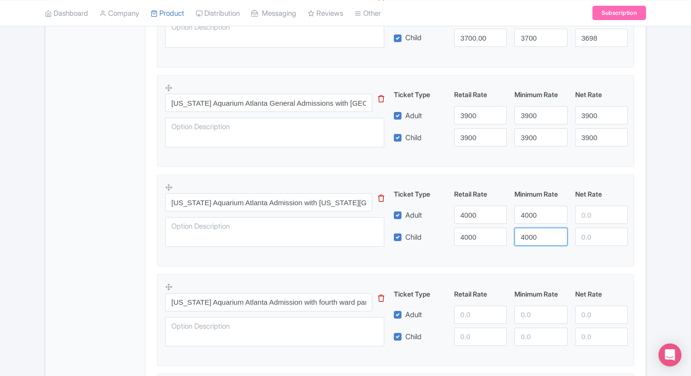
type input "4000"
drag, startPoint x: 571, startPoint y: 217, endPoint x: 595, endPoint y: 213, distance: 24.6
click at [595, 213] on div at bounding box center [601, 215] width 60 height 18
click at [595, 213] on input "number" at bounding box center [601, 215] width 53 height 18
paste input "4000"
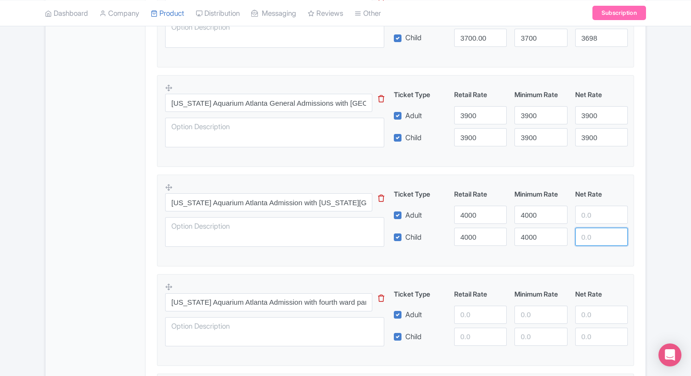
click at [592, 234] on input "number" at bounding box center [601, 237] width 53 height 18
type input "4000"
paste input "4000"
click at [595, 220] on input "4000" at bounding box center [601, 215] width 53 height 18
type input "4000"
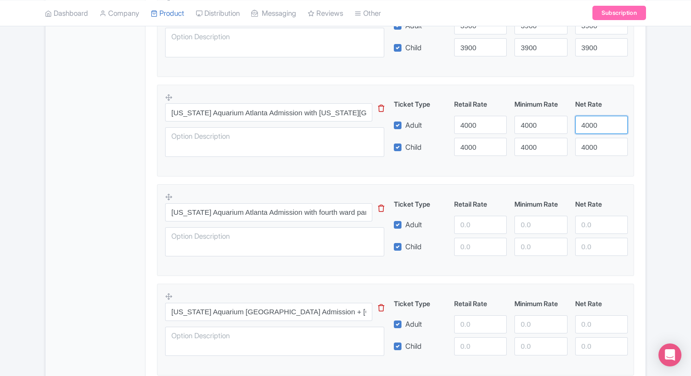
scroll to position [476, 0]
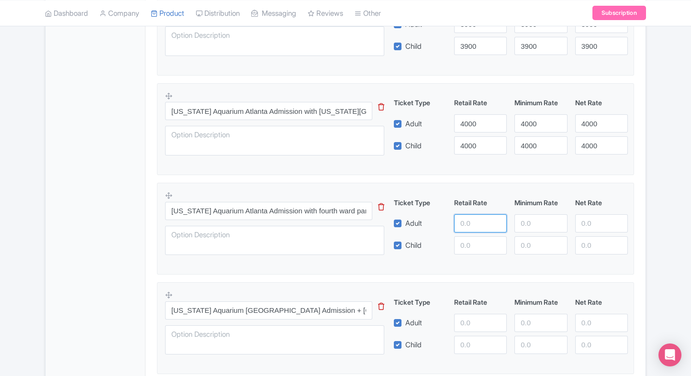
click at [481, 230] on input "number" at bounding box center [480, 223] width 53 height 18
type input "4100"
paste input "4100"
click at [479, 248] on input "4100" at bounding box center [480, 245] width 53 height 18
type input "4100"
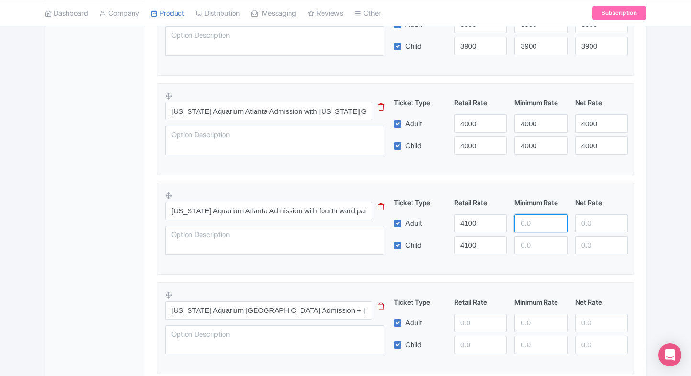
paste input "4100"
click at [539, 220] on input "4100" at bounding box center [540, 223] width 53 height 18
type input "4100"
paste input "4100"
click at [532, 248] on input "4100" at bounding box center [540, 245] width 53 height 18
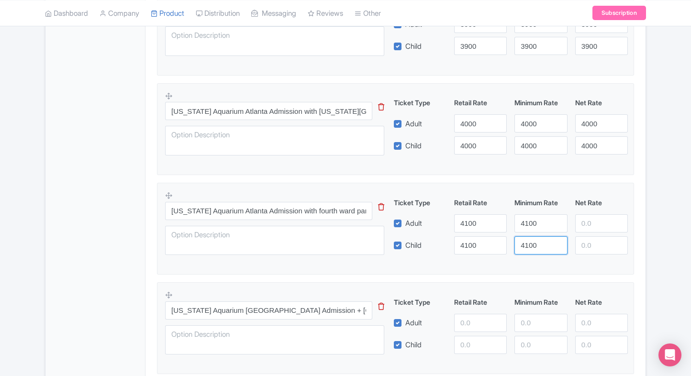
type input "4100"
paste input "4100"
click at [584, 225] on input "4100" at bounding box center [601, 223] width 53 height 18
type input "4100"
paste input "4100"
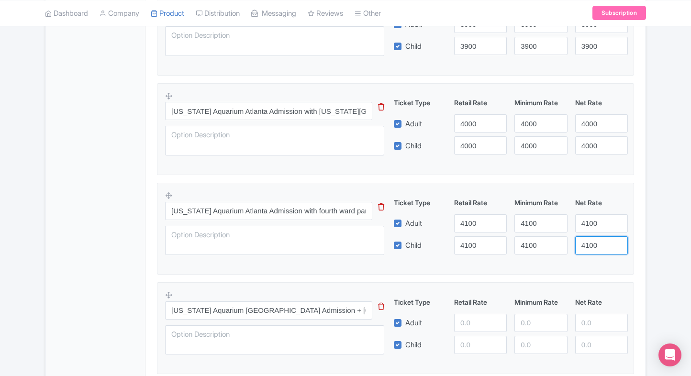
click at [587, 237] on input "4100" at bounding box center [601, 245] width 53 height 18
type input "4100"
click at [633, 224] on fieldset "Georgia Aquarium Atlanta Admission with fourth ward park This tip has not data.…" at bounding box center [395, 229] width 477 height 92
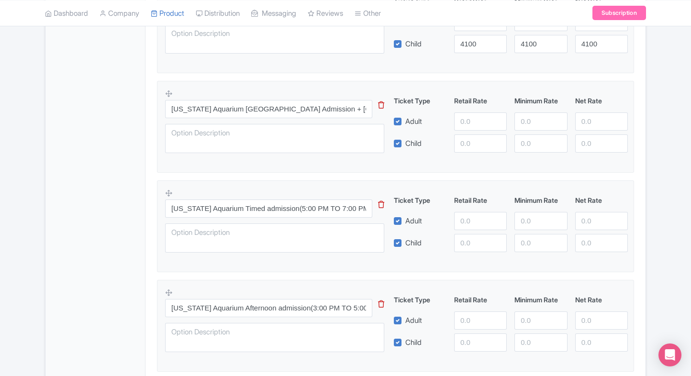
scroll to position [678, 0]
click at [458, 123] on input "number" at bounding box center [480, 121] width 53 height 18
type input "4200"
paste input "4200"
click at [465, 144] on input "4200" at bounding box center [480, 143] width 53 height 18
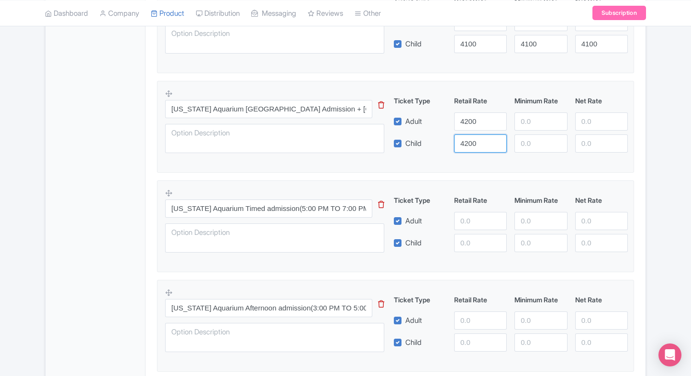
type input "4200"
paste input "4200"
click at [537, 120] on input "4200" at bounding box center [540, 121] width 53 height 18
type input "4200"
paste input "4200"
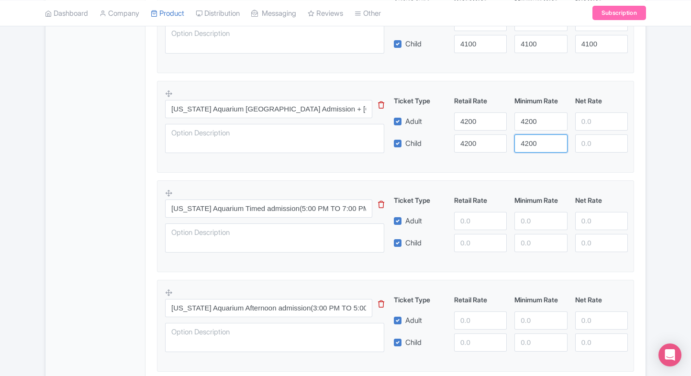
click at [535, 134] on input "4200" at bounding box center [540, 143] width 53 height 18
type input "4200"
paste input "4200"
click at [596, 123] on input "4200" at bounding box center [601, 121] width 53 height 18
type input "4200"
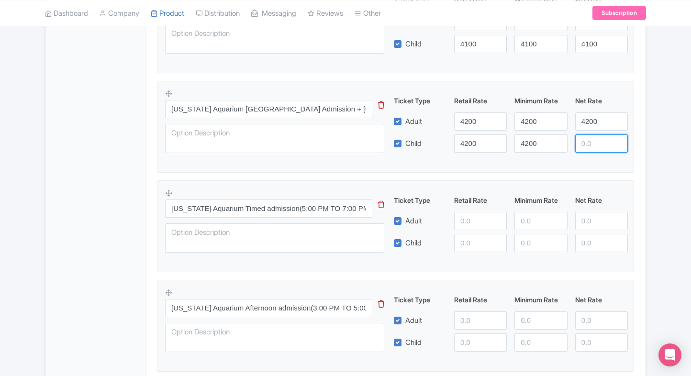
paste input "4200"
click at [593, 145] on input "4200" at bounding box center [601, 143] width 53 height 18
type input "4200"
click at [631, 149] on div "4200" at bounding box center [601, 143] width 60 height 18
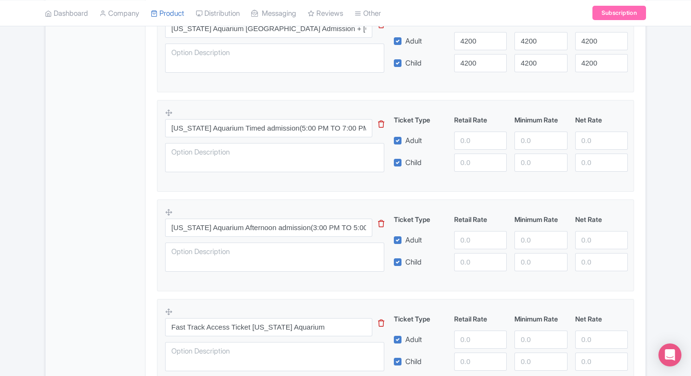
scroll to position [764, 0]
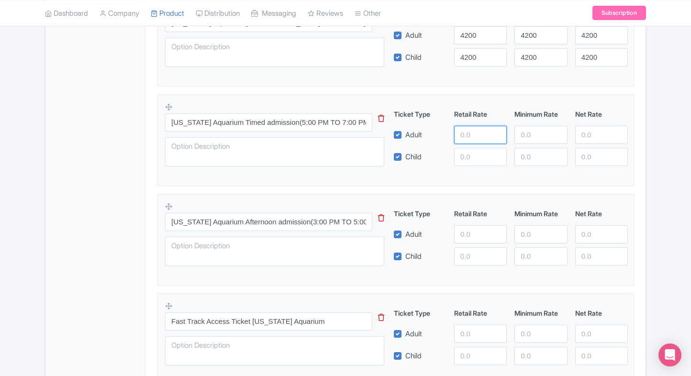
click at [472, 126] on input "number" at bounding box center [480, 135] width 53 height 18
type input "4260"
paste input "4260"
click at [473, 149] on input "4260" at bounding box center [480, 157] width 53 height 18
type input "4260"
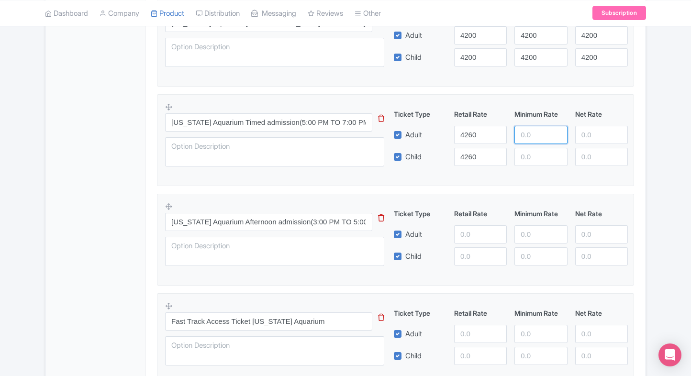
paste input "4260"
click at [539, 136] on input "4260" at bounding box center [540, 135] width 53 height 18
type input "4260"
paste input "4260"
click at [536, 156] on input "4260" at bounding box center [540, 157] width 53 height 18
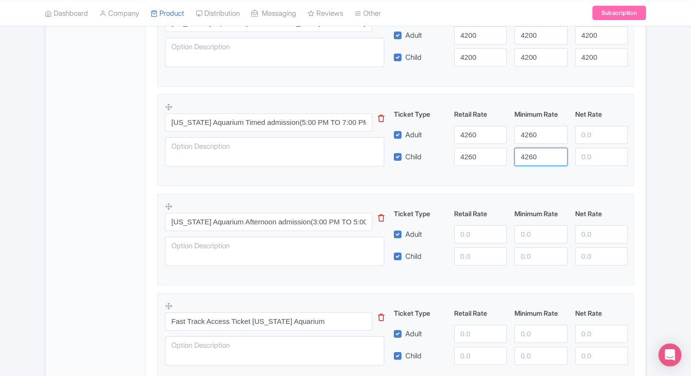
type input "4260"
paste input "4260"
click at [602, 133] on input "4260" at bounding box center [601, 135] width 53 height 18
type input "4260"
paste input "4260"
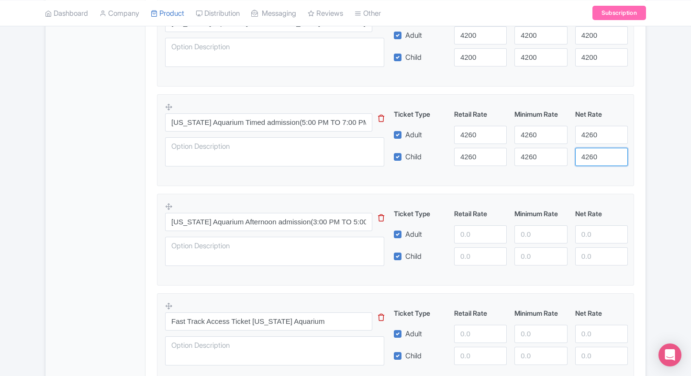
click at [596, 153] on input "4260" at bounding box center [601, 157] width 53 height 18
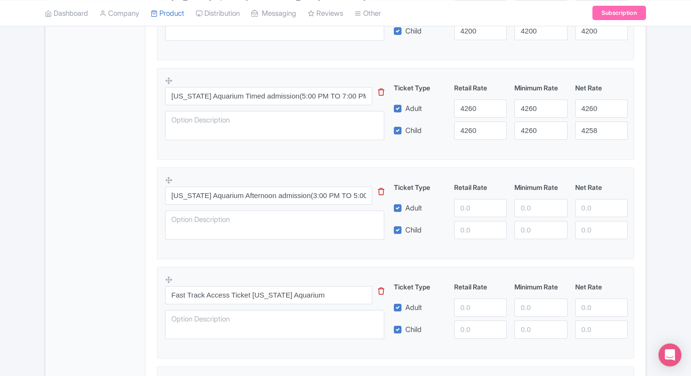
click at [632, 156] on fieldset "Georgia Aquarium Timed admission(5:00 PM TO 7:00 PM) This tip has not data. Cod…" at bounding box center [395, 114] width 477 height 92
click at [606, 132] on input "4258" at bounding box center [601, 131] width 53 height 18
paste input "60"
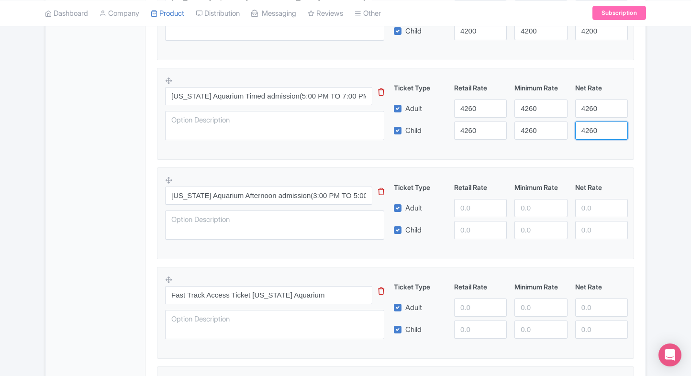
type input "4260"
click at [625, 150] on fieldset "Georgia Aquarium Timed admission(5:00 PM TO 7:00 PM) This tip has not data. Cod…" at bounding box center [395, 114] width 477 height 92
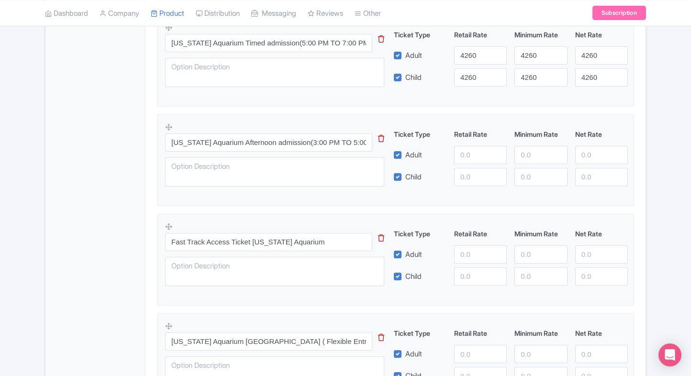
scroll to position [842, 0]
click at [472, 152] on input "number" at bounding box center [480, 156] width 53 height 18
type input "4300"
paste input "4300"
click at [467, 174] on input "4300" at bounding box center [480, 178] width 53 height 18
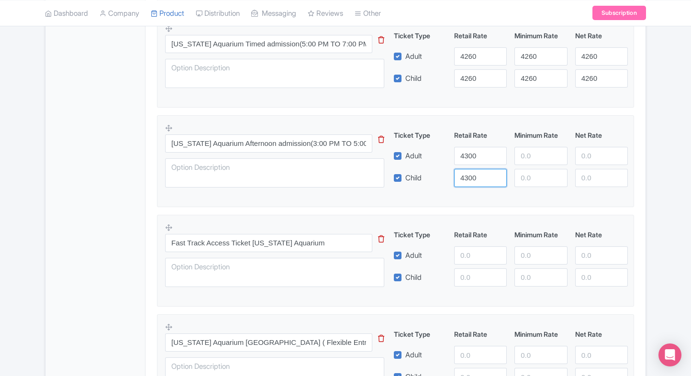
type input "4300"
paste input "4300"
click at [552, 151] on input "4300" at bounding box center [540, 156] width 53 height 18
type input "4300"
paste input "4300"
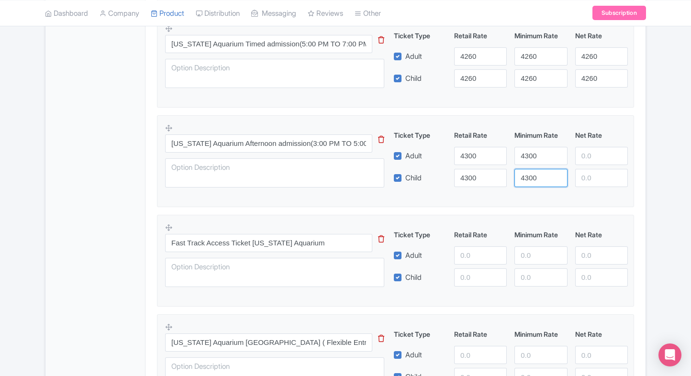
click at [540, 175] on input "4300" at bounding box center [540, 178] width 53 height 18
type input "4300"
paste input "4300"
click at [603, 159] on input "4300" at bounding box center [601, 156] width 53 height 18
type input "4300"
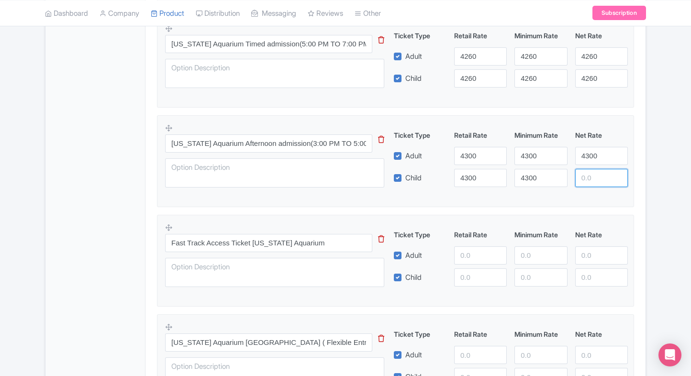
paste input "4300"
click at [594, 179] on input "4300" at bounding box center [601, 178] width 53 height 18
type input "4300"
click at [631, 195] on fieldset "Georgia Aquarium Afternoon admission(3:00 PM TO 5:00 PM) This tip has not data.…" at bounding box center [395, 161] width 477 height 92
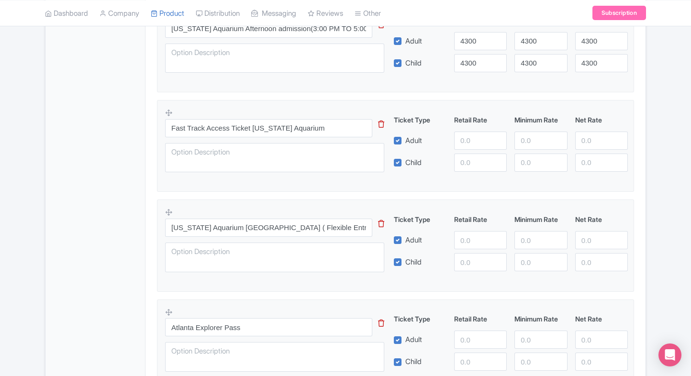
scroll to position [987, 0]
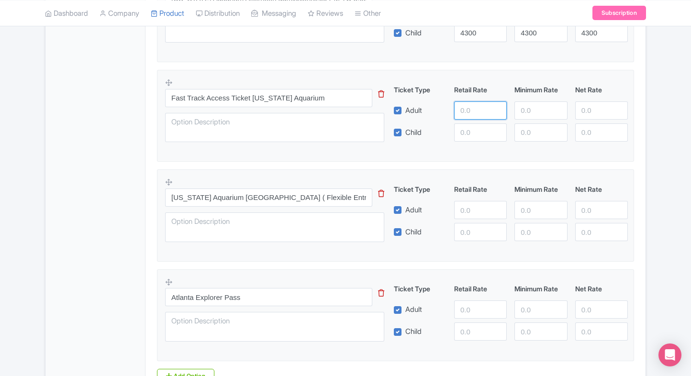
click at [467, 106] on input "number" at bounding box center [480, 110] width 53 height 18
type input "4480"
paste input "4480"
click at [467, 133] on input "4480" at bounding box center [480, 132] width 53 height 18
type input "4480"
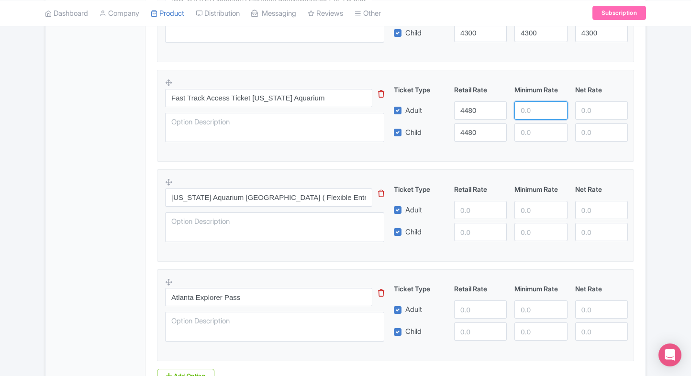
paste input "4480"
click at [526, 116] on input "4480" at bounding box center [540, 110] width 53 height 18
type input "4480"
paste input "4480"
click at [528, 134] on input "4480" at bounding box center [540, 132] width 53 height 18
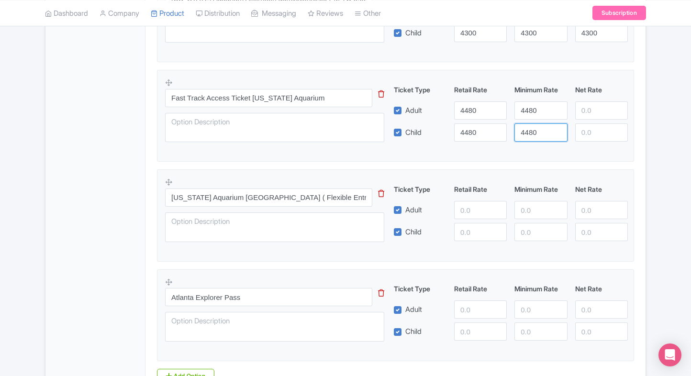
type input "4480"
paste input "4480"
click at [599, 108] on input "4480" at bounding box center [601, 110] width 53 height 18
type input "4480"
paste input "4480"
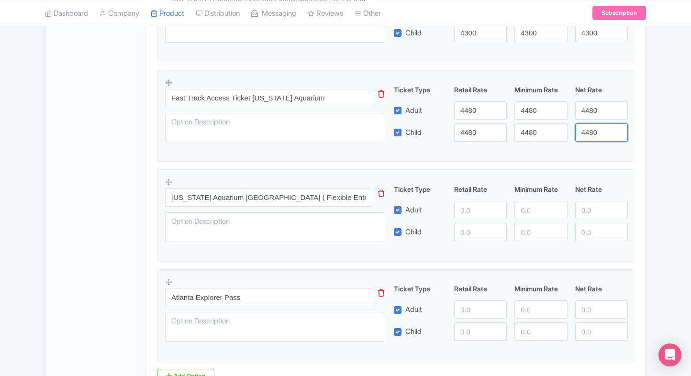
click at [596, 129] on input "4480" at bounding box center [601, 132] width 53 height 18
type input "4480"
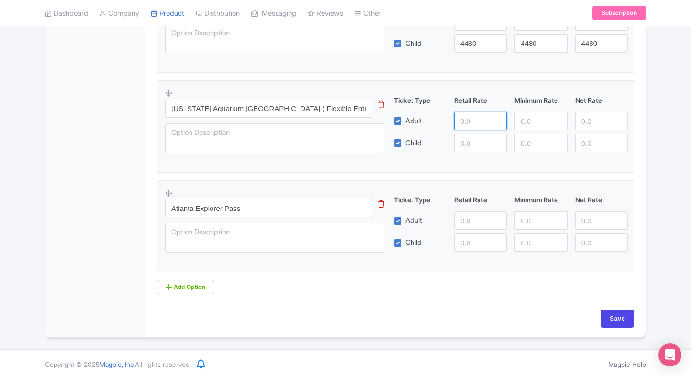
click at [463, 119] on input "number" at bounding box center [480, 121] width 53 height 18
type input "4500"
paste input "4500"
click at [470, 139] on input "4500" at bounding box center [480, 143] width 53 height 18
type input "4500"
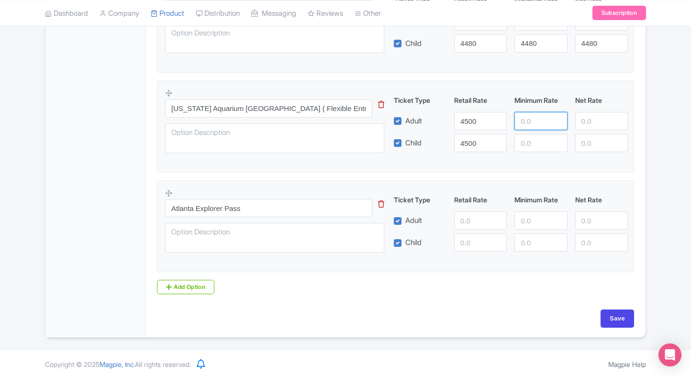
paste input "4500"
click at [539, 123] on input "4500" at bounding box center [540, 121] width 53 height 18
type input "4500"
paste input "4500"
click at [532, 149] on input "4500" at bounding box center [540, 143] width 53 height 18
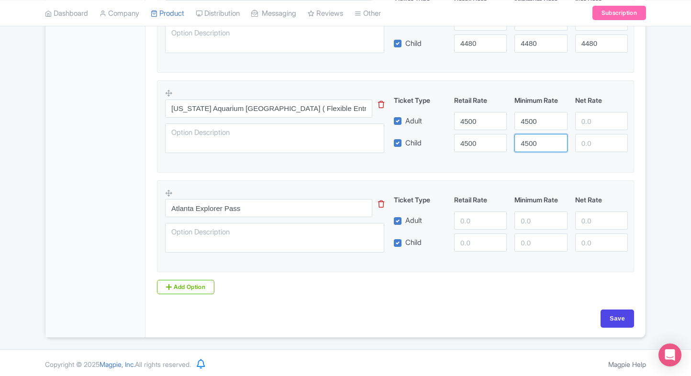
type input "4500"
paste input "4500"
click at [608, 120] on input "4500" at bounding box center [601, 121] width 53 height 18
type input "4500"
paste input "4500"
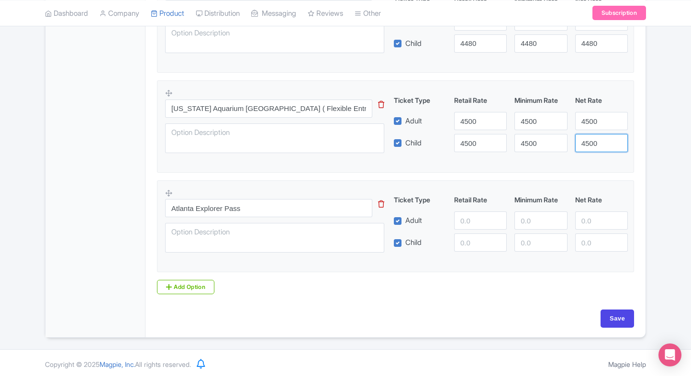
click at [600, 135] on input "4500" at bounding box center [601, 143] width 53 height 18
type input "4500"
click at [471, 214] on input "number" at bounding box center [480, 221] width 53 height 18
type input "9530"
click at [472, 230] on div "Ticket Type Retail Rate Minimum Rate Net Rate Adult 9530 Child This tip has not…" at bounding box center [511, 223] width 231 height 57
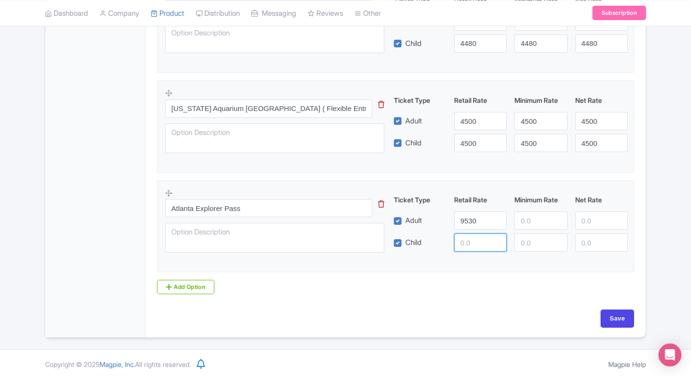
click at [471, 234] on input "number" at bounding box center [480, 243] width 53 height 18
paste input "9530"
type input "9530"
paste input "9530"
click at [524, 217] on input "number" at bounding box center [540, 221] width 53 height 18
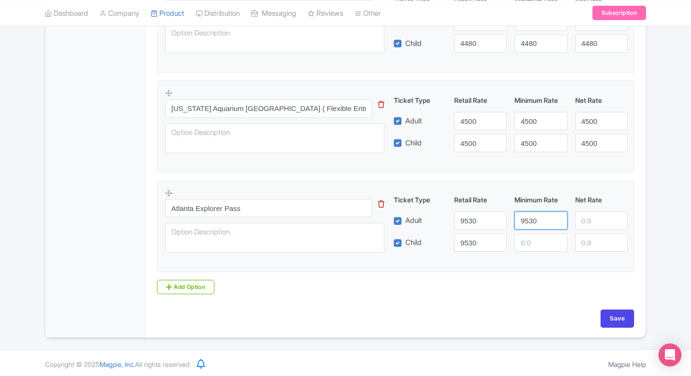
type input "9530"
paste input "9530"
click at [530, 244] on input "9530" at bounding box center [540, 243] width 53 height 18
type input "9530"
paste input "9530"
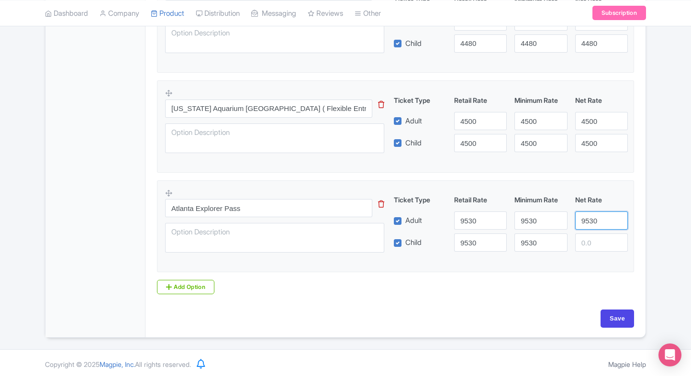
click at [594, 219] on input "9530" at bounding box center [601, 221] width 53 height 18
type input "9530"
paste input "9530"
click at [591, 244] on input "9530" at bounding box center [601, 243] width 53 height 18
type input "9530"
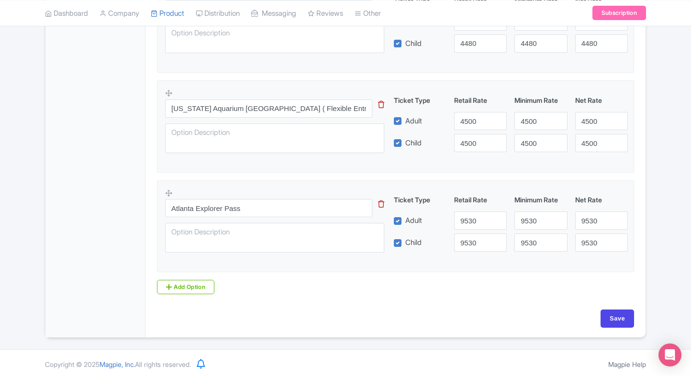
click at [614, 311] on input "Save" at bounding box center [618, 319] width 34 height 18
type input "Saving..."
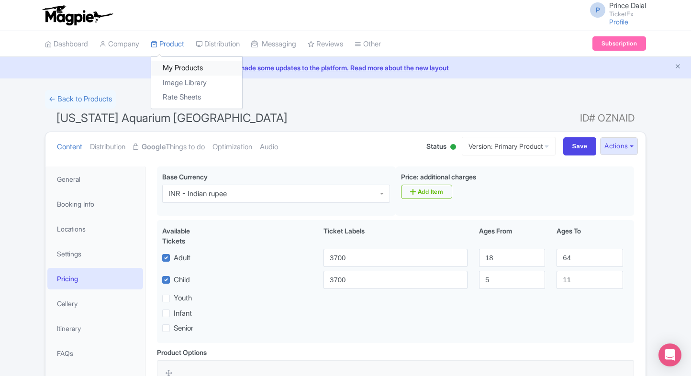
click at [173, 61] on link "My Products" at bounding box center [196, 68] width 91 height 15
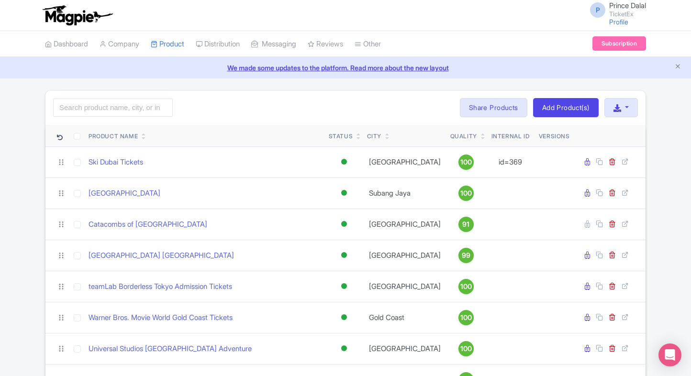
click at [115, 109] on input "search" at bounding box center [113, 108] width 120 height 18
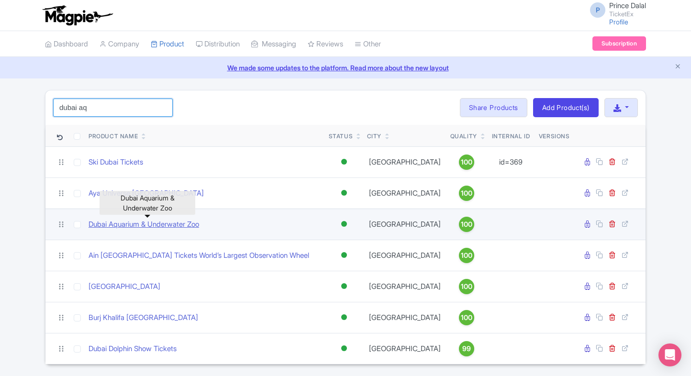
type input "dubai aq"
click at [151, 223] on link "Dubai Aquarium & Underwater Zoo" at bounding box center [144, 224] width 111 height 11
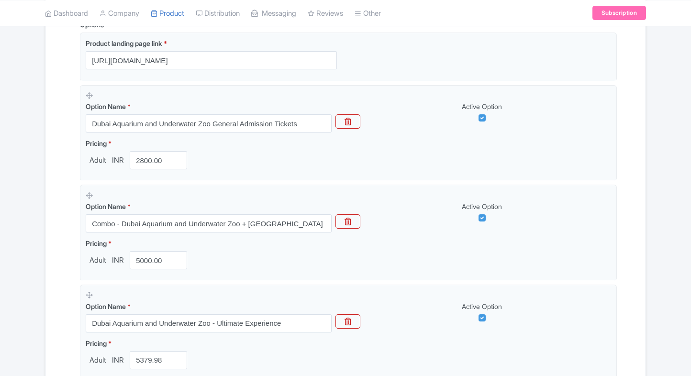
scroll to position [257, 0]
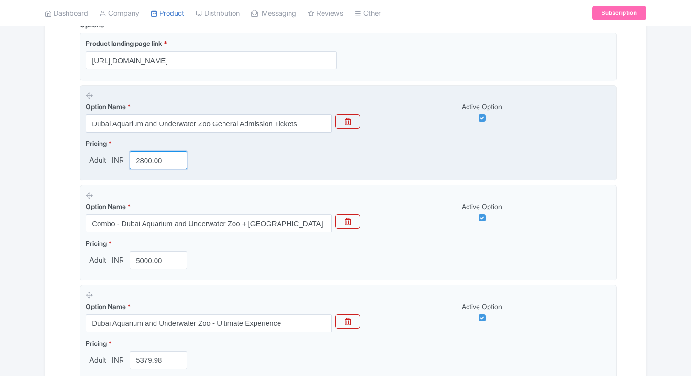
click at [151, 159] on input "2800.00" at bounding box center [158, 160] width 57 height 18
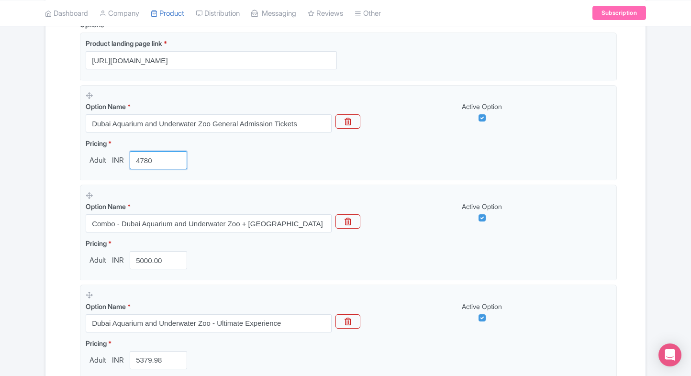
type input "4780"
click at [45, 225] on div "Name & Price Locations Description & Reviews Images & Categories Complete Dubai…" at bounding box center [345, 241] width 600 height 650
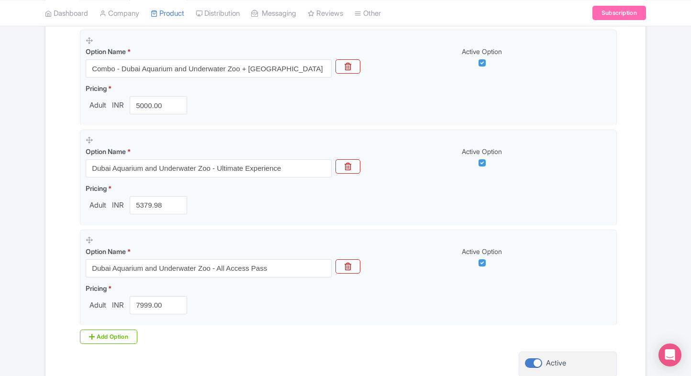
scroll to position [492, 0]
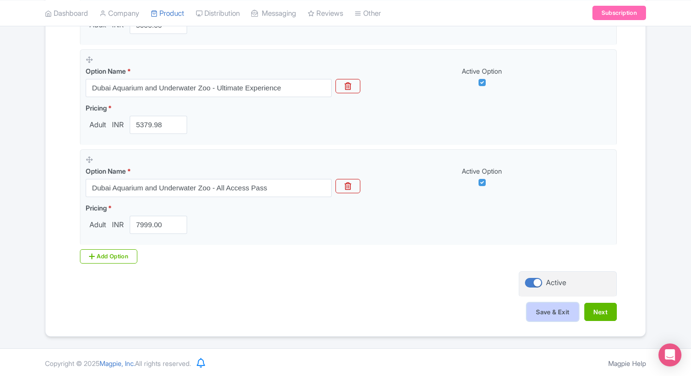
click at [534, 309] on button "Save & Exit" at bounding box center [553, 312] width 52 height 18
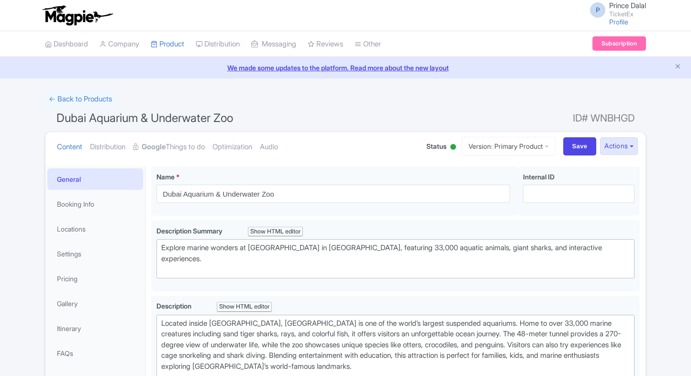
click at [178, 143] on link "Google Things to do" at bounding box center [169, 147] width 72 height 30
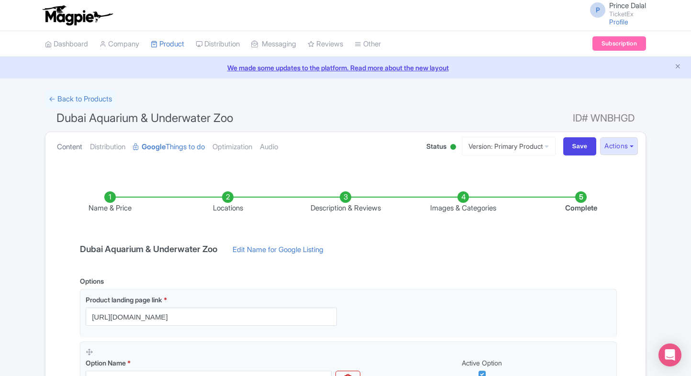
click at [69, 142] on link "Content" at bounding box center [69, 147] width 25 height 30
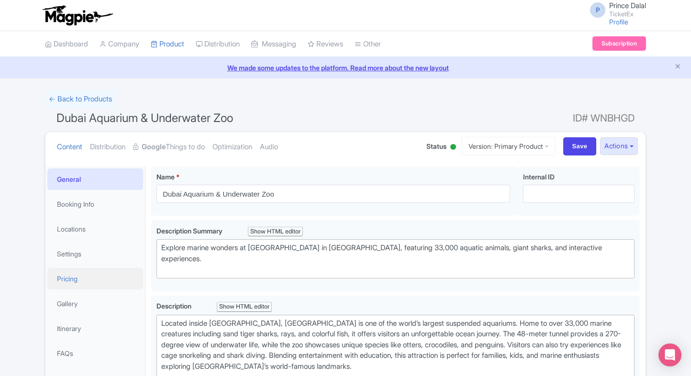
click at [62, 271] on link "Pricing" at bounding box center [95, 279] width 96 height 22
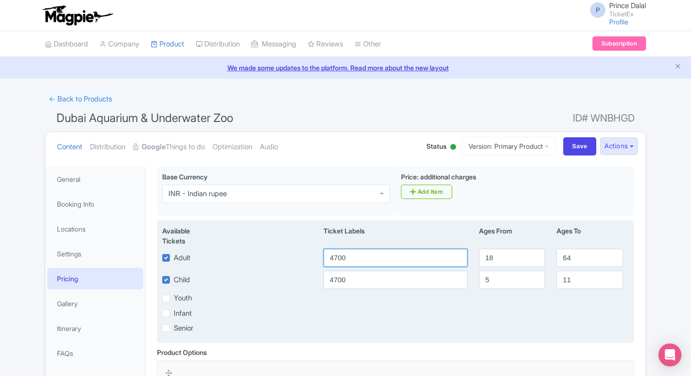
click at [362, 252] on input "4700" at bounding box center [396, 258] width 144 height 18
type input "4780"
click at [342, 280] on input "4700" at bounding box center [396, 280] width 144 height 18
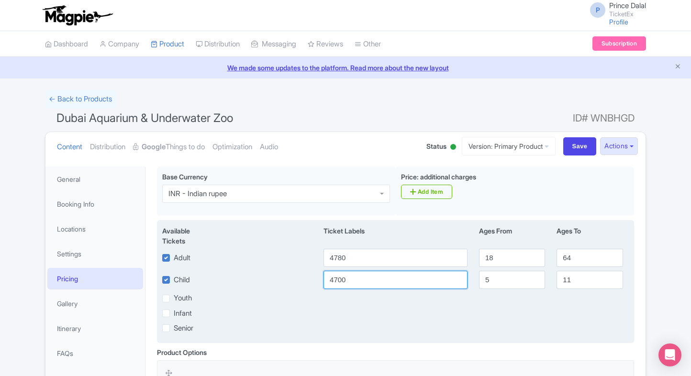
click at [342, 280] on input "4700" at bounding box center [396, 280] width 144 height 18
paste input "8"
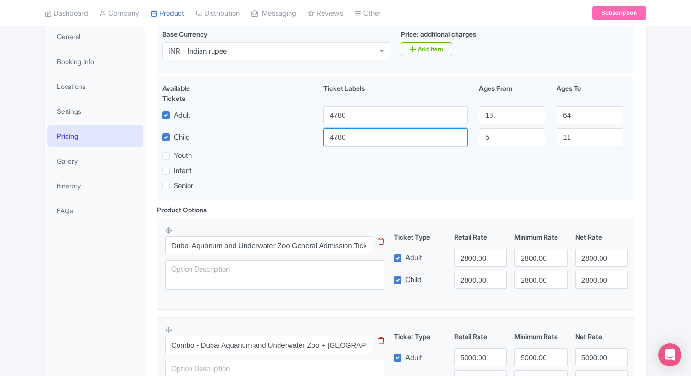
scroll to position [144, 0]
type input "4780"
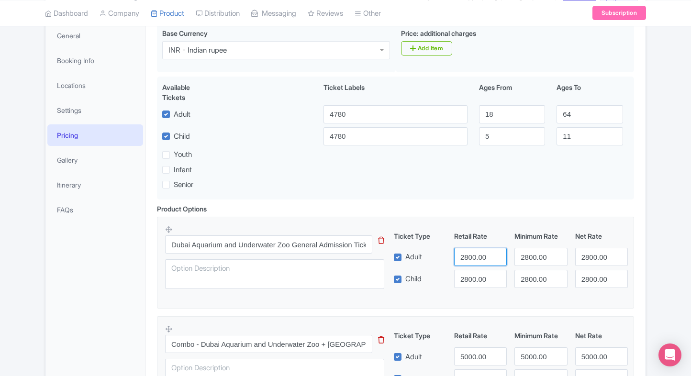
click at [457, 261] on input "2800.00" at bounding box center [480, 257] width 53 height 18
paste input "478"
click at [457, 261] on input "4780" at bounding box center [480, 257] width 53 height 18
type input "4780"
click at [466, 278] on input "2800.00" at bounding box center [480, 279] width 53 height 18
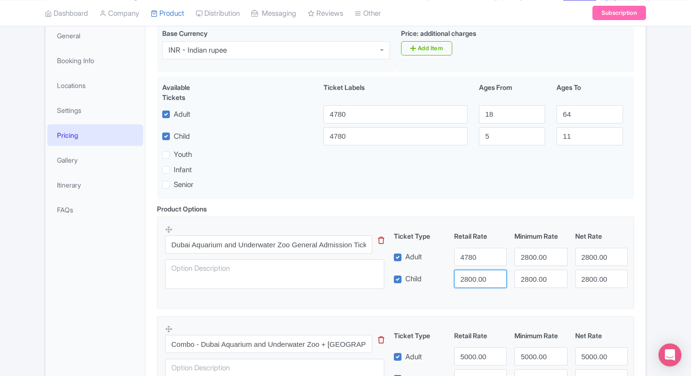
paste input "478"
click at [466, 278] on input "4780" at bounding box center [480, 279] width 53 height 18
type input "4780"
click at [535, 248] on input "2800.00" at bounding box center [540, 257] width 53 height 18
paste input "478"
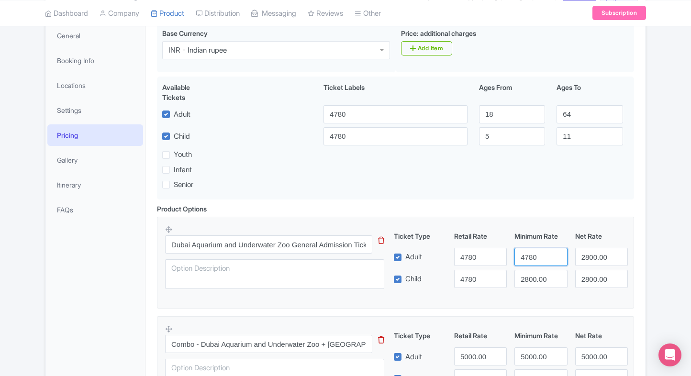
click at [535, 248] on input "4780" at bounding box center [540, 257] width 53 height 18
type input "4780"
click at [535, 285] on input "2800.00" at bounding box center [540, 279] width 53 height 18
paste input "478"
type input "4780"
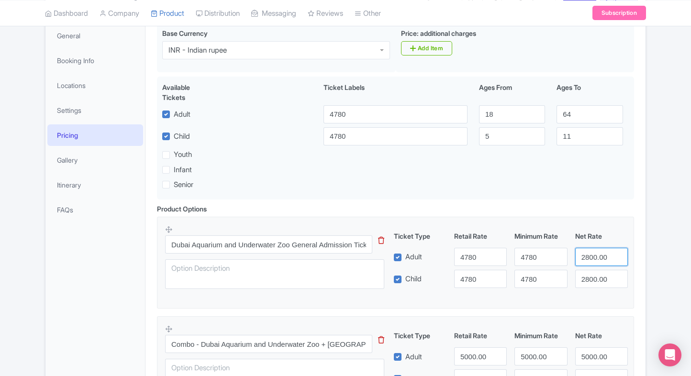
click at [584, 251] on input "2800.00" at bounding box center [601, 257] width 53 height 18
paste input "478"
click at [584, 251] on input "2800.00" at bounding box center [601, 257] width 53 height 18
type input "4780"
click at [590, 274] on input "2800.00" at bounding box center [601, 279] width 53 height 18
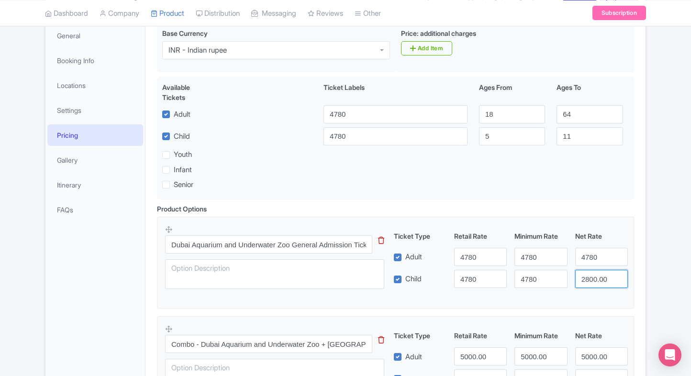
paste input "478"
click at [590, 274] on input "4780" at bounding box center [601, 279] width 53 height 18
type input "4780"
click at [625, 243] on div "Ticket Type Retail Rate Minimum Rate Net Rate" at bounding box center [511, 237] width 242 height 13
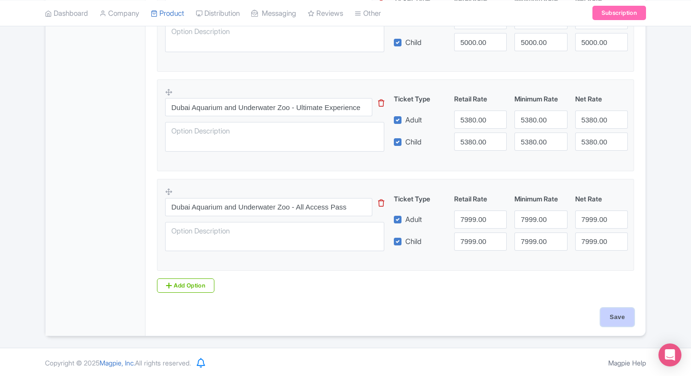
click at [605, 323] on input "Save" at bounding box center [618, 317] width 34 height 18
type input "Saving..."
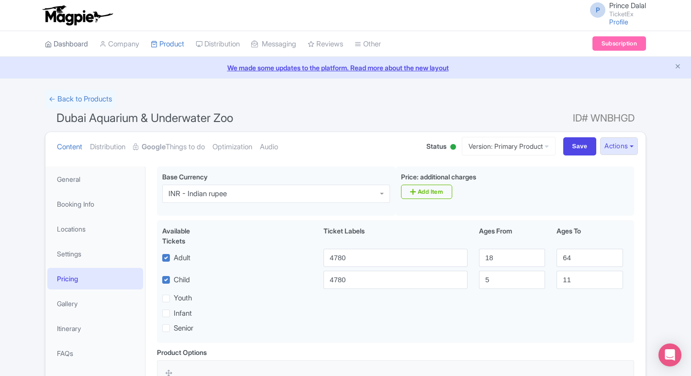
click at [64, 48] on link "Dashboard" at bounding box center [66, 44] width 43 height 26
